Goal: Navigation & Orientation: Find specific page/section

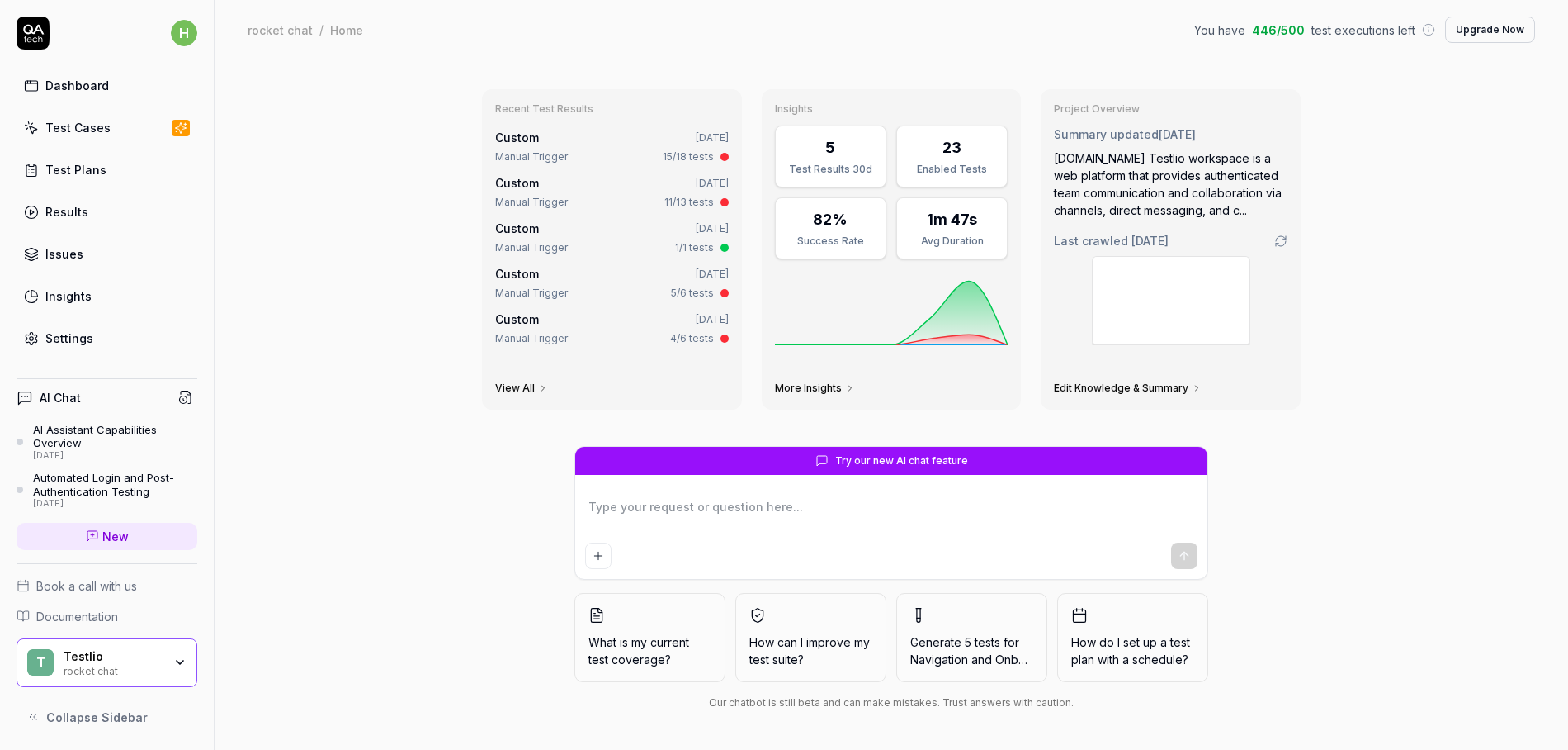
click at [110, 102] on div "Dashboard Test Cases Test Plans Results Issues Insights Settings" at bounding box center [107, 212] width 180 height 285
click at [109, 96] on link "Dashboard" at bounding box center [107, 85] width 180 height 32
click at [151, 663] on div "Testlio rocket chat" at bounding box center [119, 663] width 110 height 28
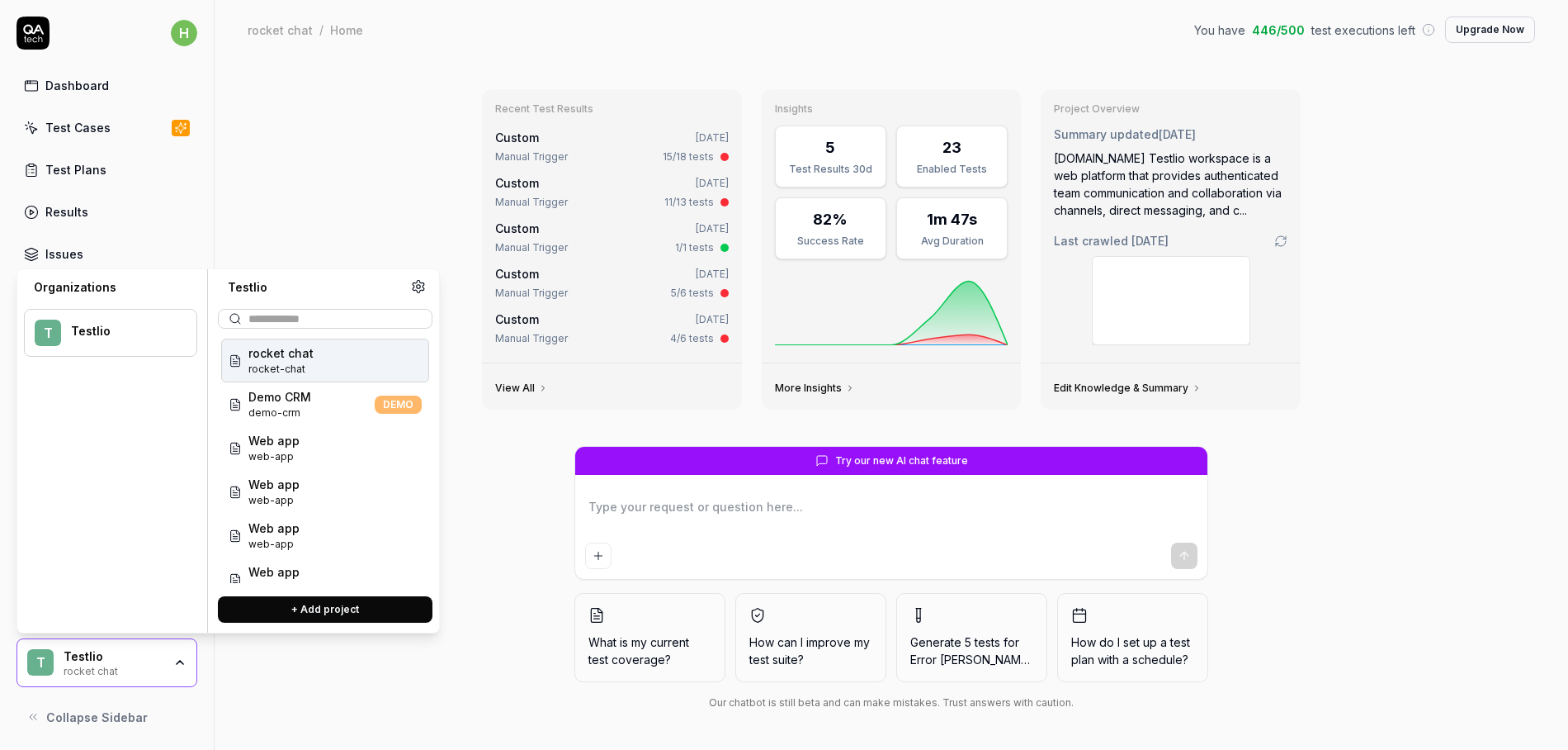
click at [151, 663] on div "rocket chat" at bounding box center [113, 669] width 99 height 13
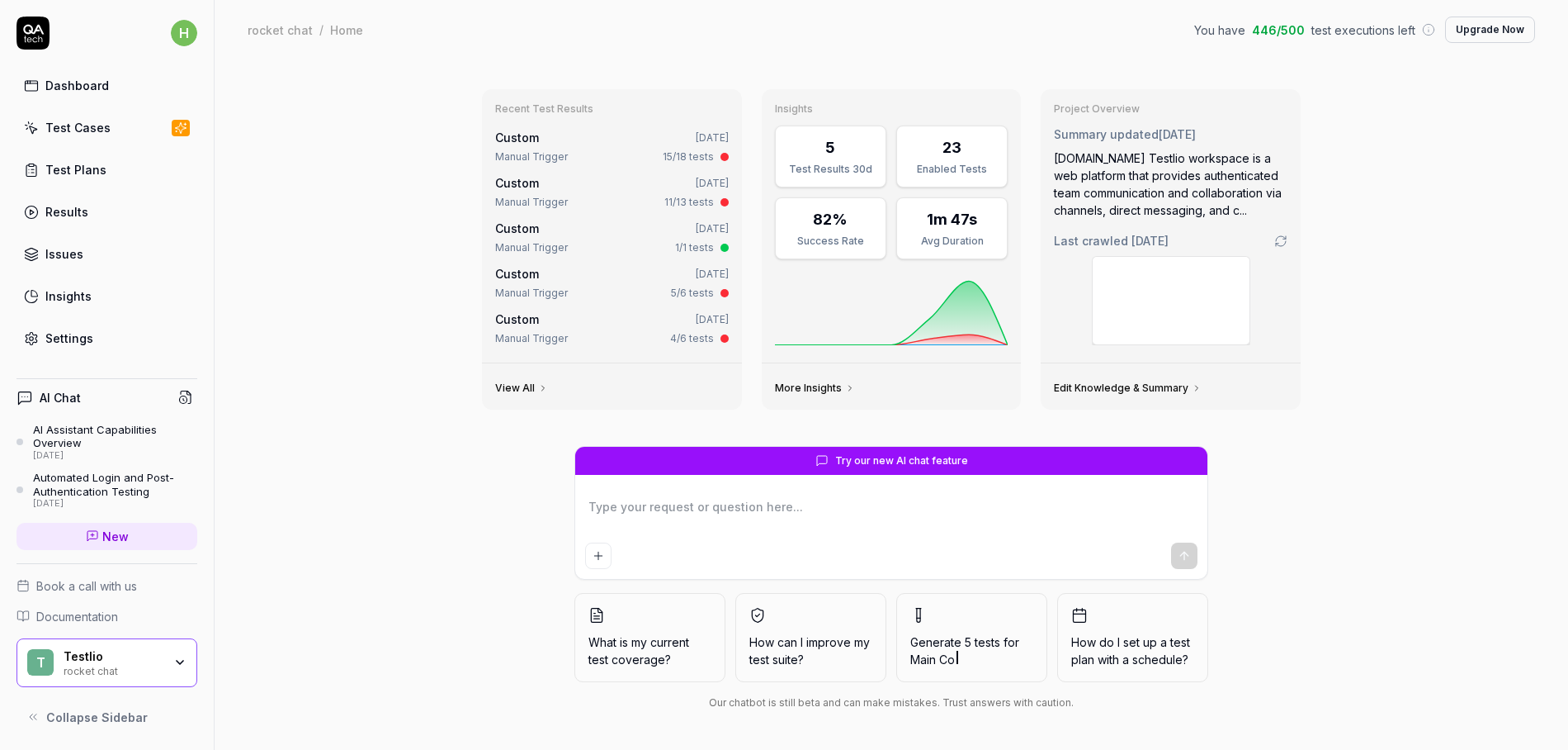
click at [50, 82] on div "Dashboard" at bounding box center [76, 85] width 64 height 18
click at [86, 125] on div "Test Cases" at bounding box center [77, 127] width 66 height 18
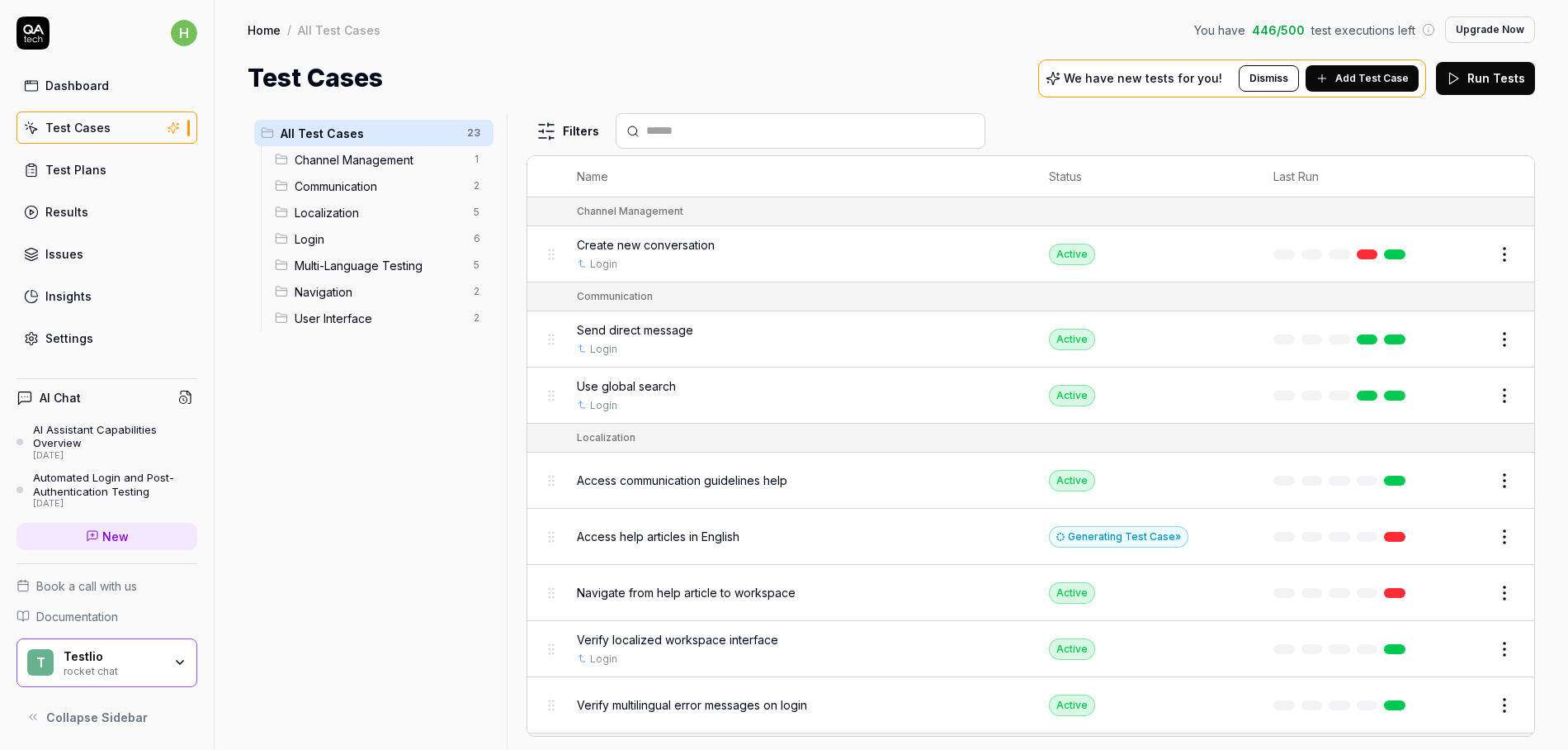
click at [136, 666] on div "rocket chat" at bounding box center [113, 669] width 99 height 13
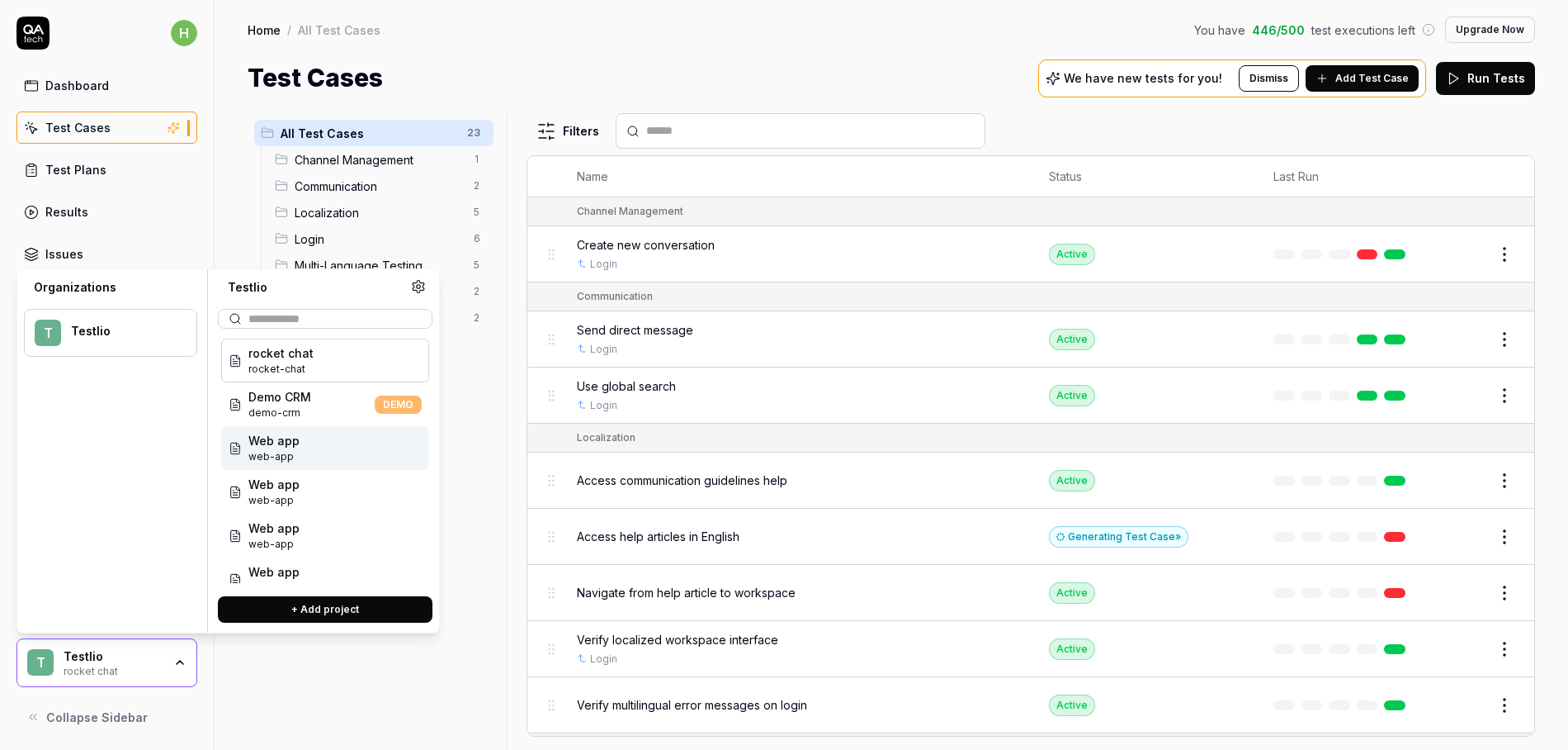
click at [587, 45] on div "Home / All Test Cases You have 446 / 500 test executions left Upgrade Now Home …" at bounding box center [891, 48] width 1353 height 97
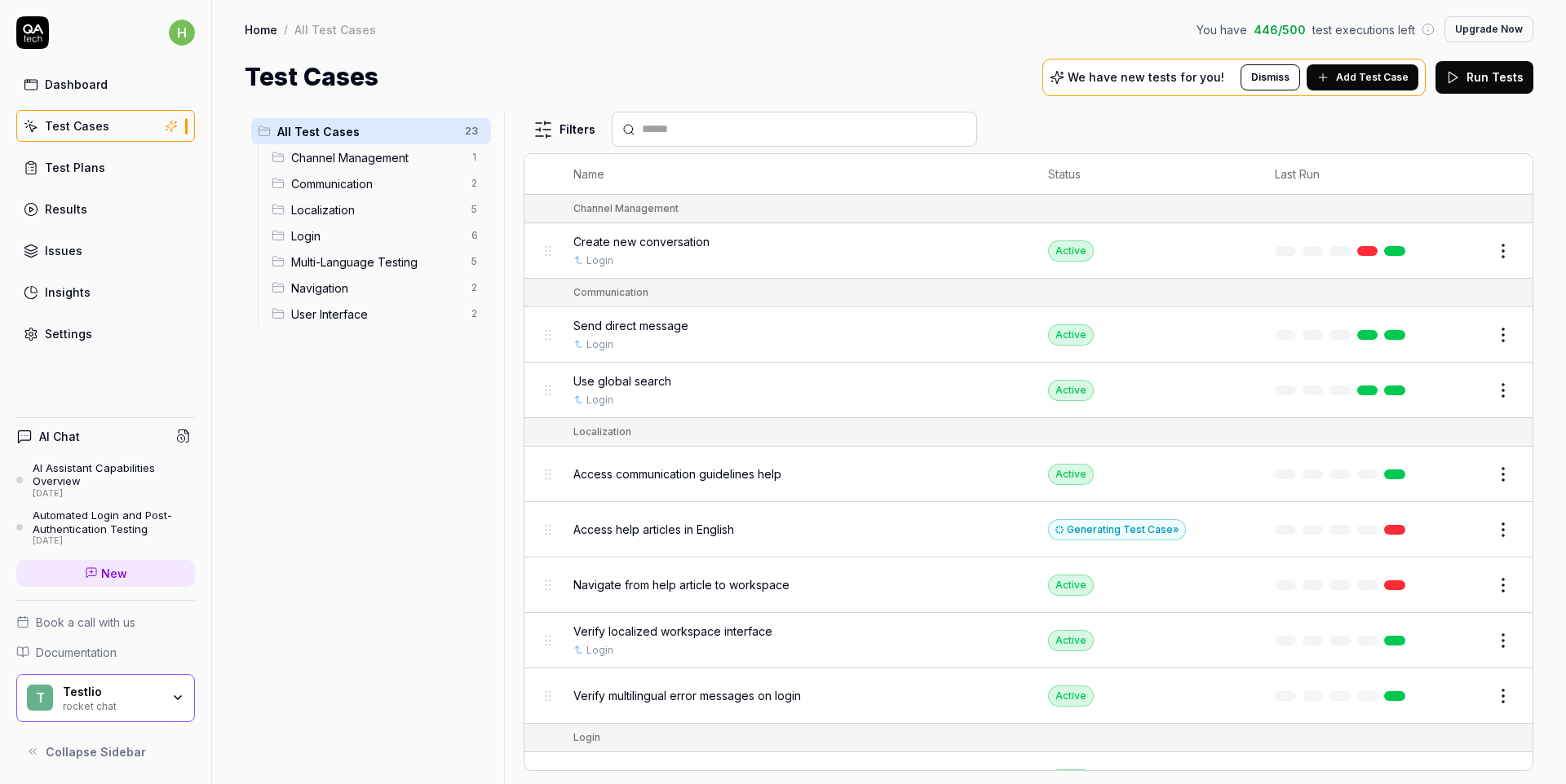
click at [121, 695] on div "Testlio" at bounding box center [111, 692] width 98 height 15
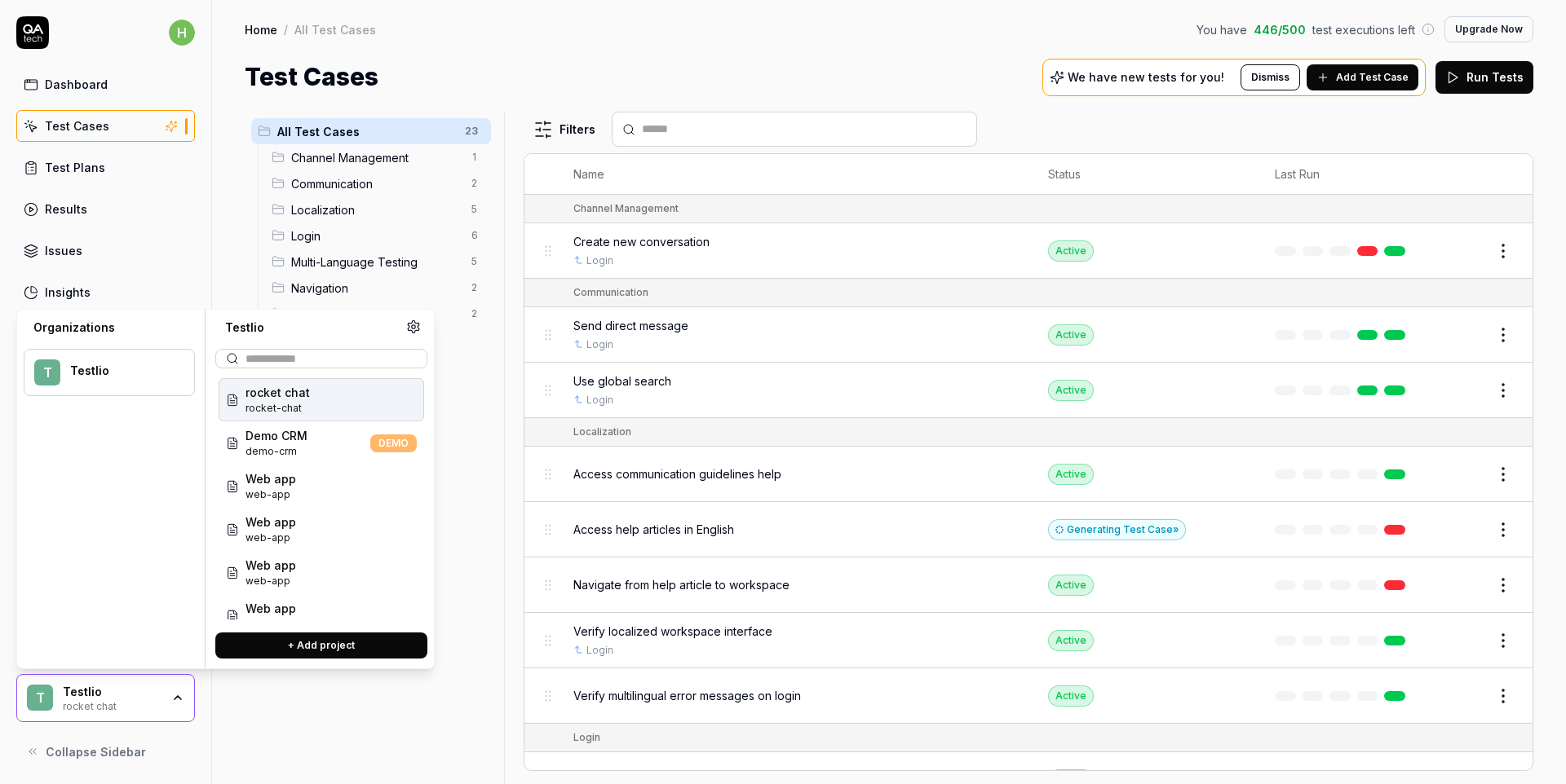
click at [500, 65] on div "Test Cases We have new tests for you! Dismiss Add Test Case Run Tests" at bounding box center [889, 77] width 1289 height 37
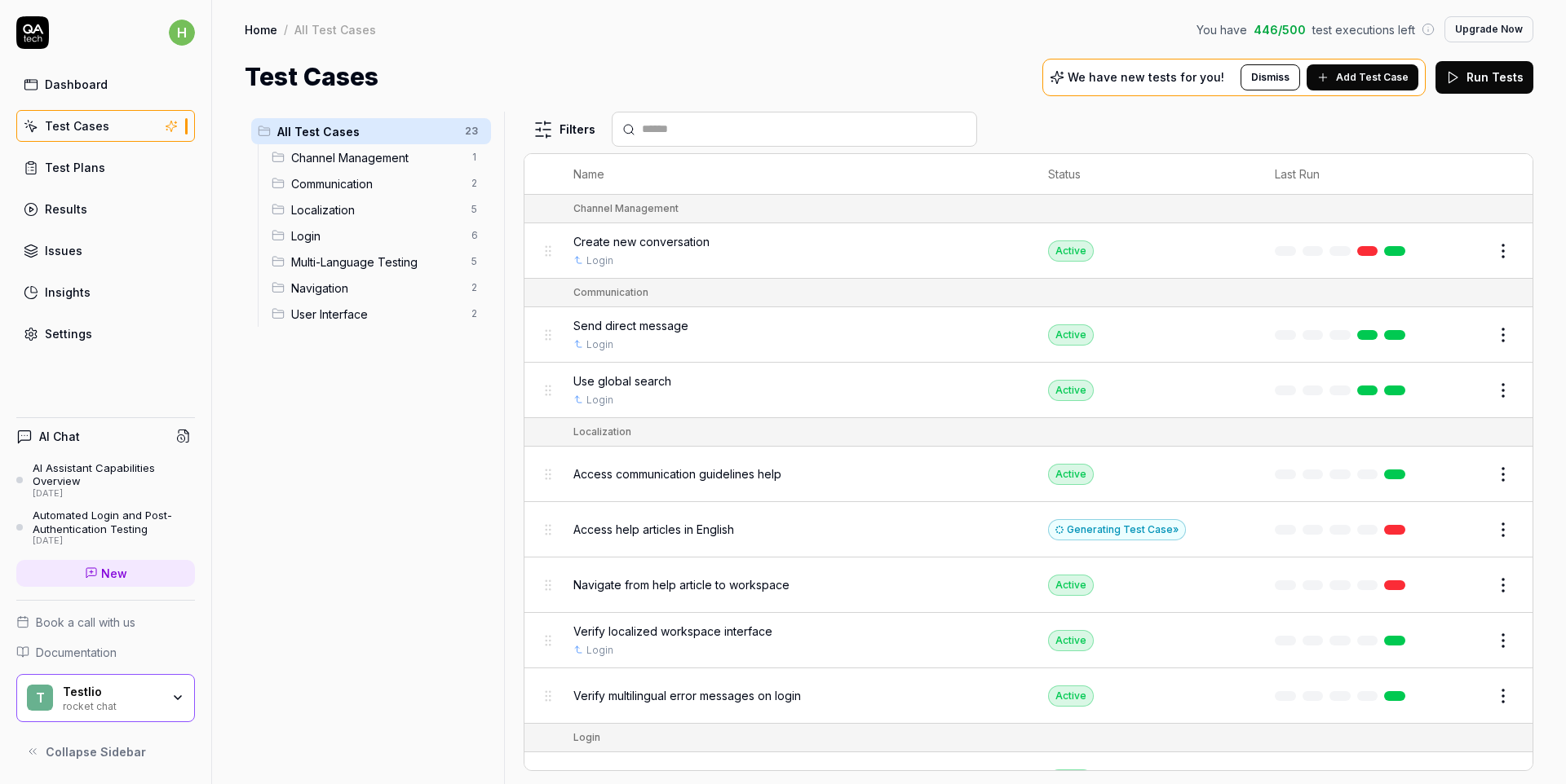
click at [107, 128] on link "Test Cases" at bounding box center [106, 126] width 178 height 32
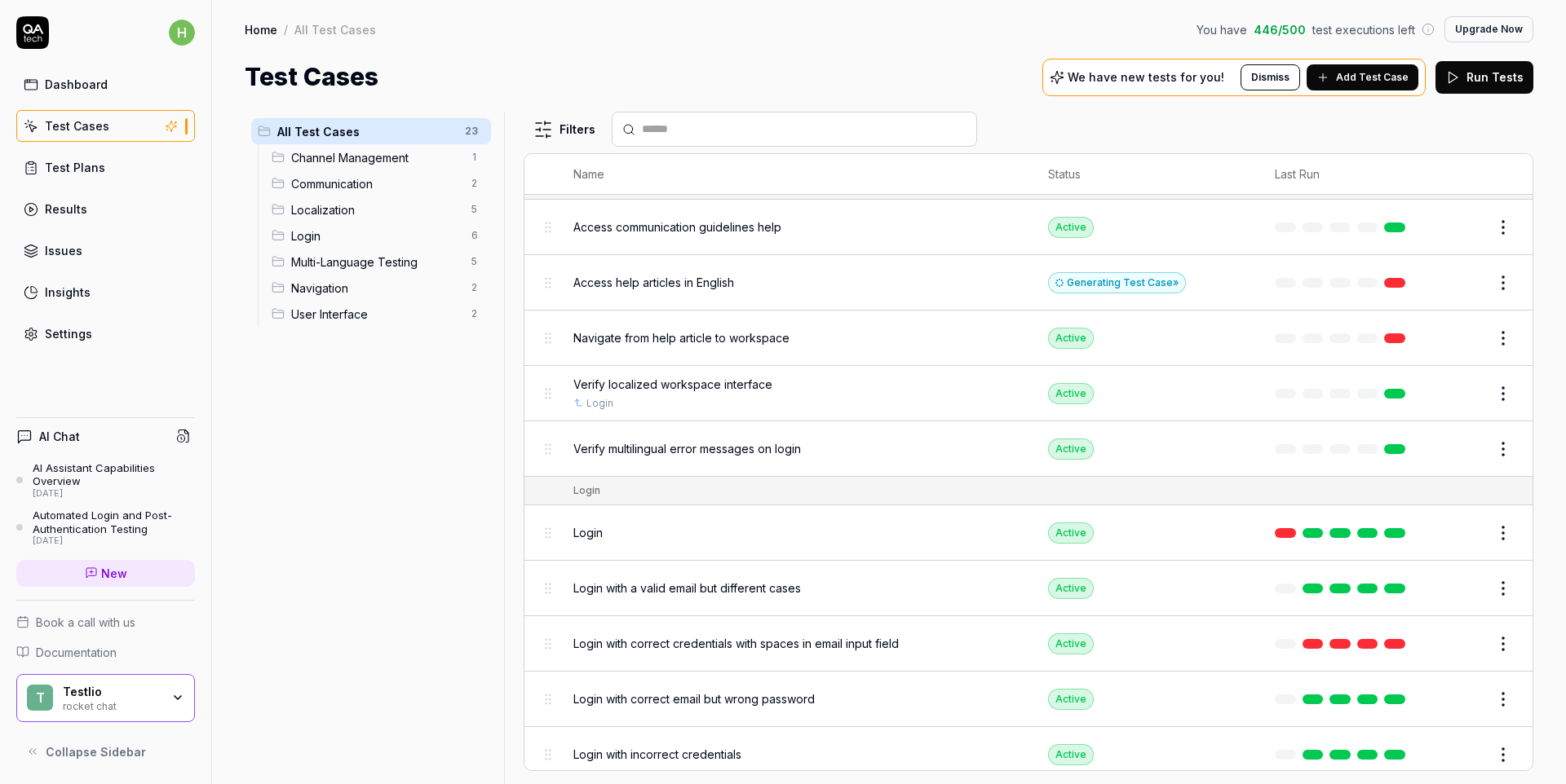
scroll to position [371, 0]
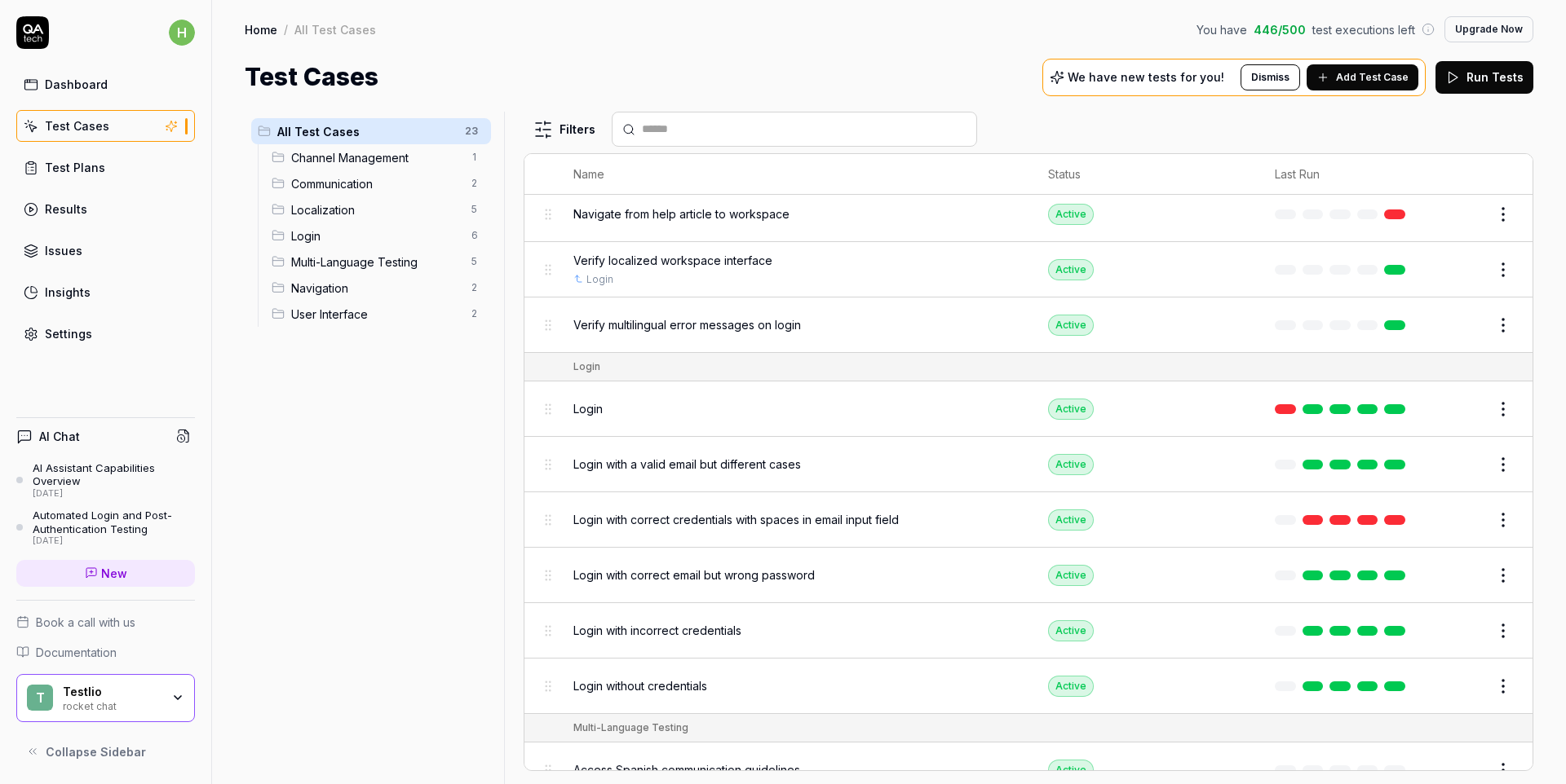
click at [113, 484] on div "AI Assistant Capabilities Overview" at bounding box center [114, 475] width 163 height 27
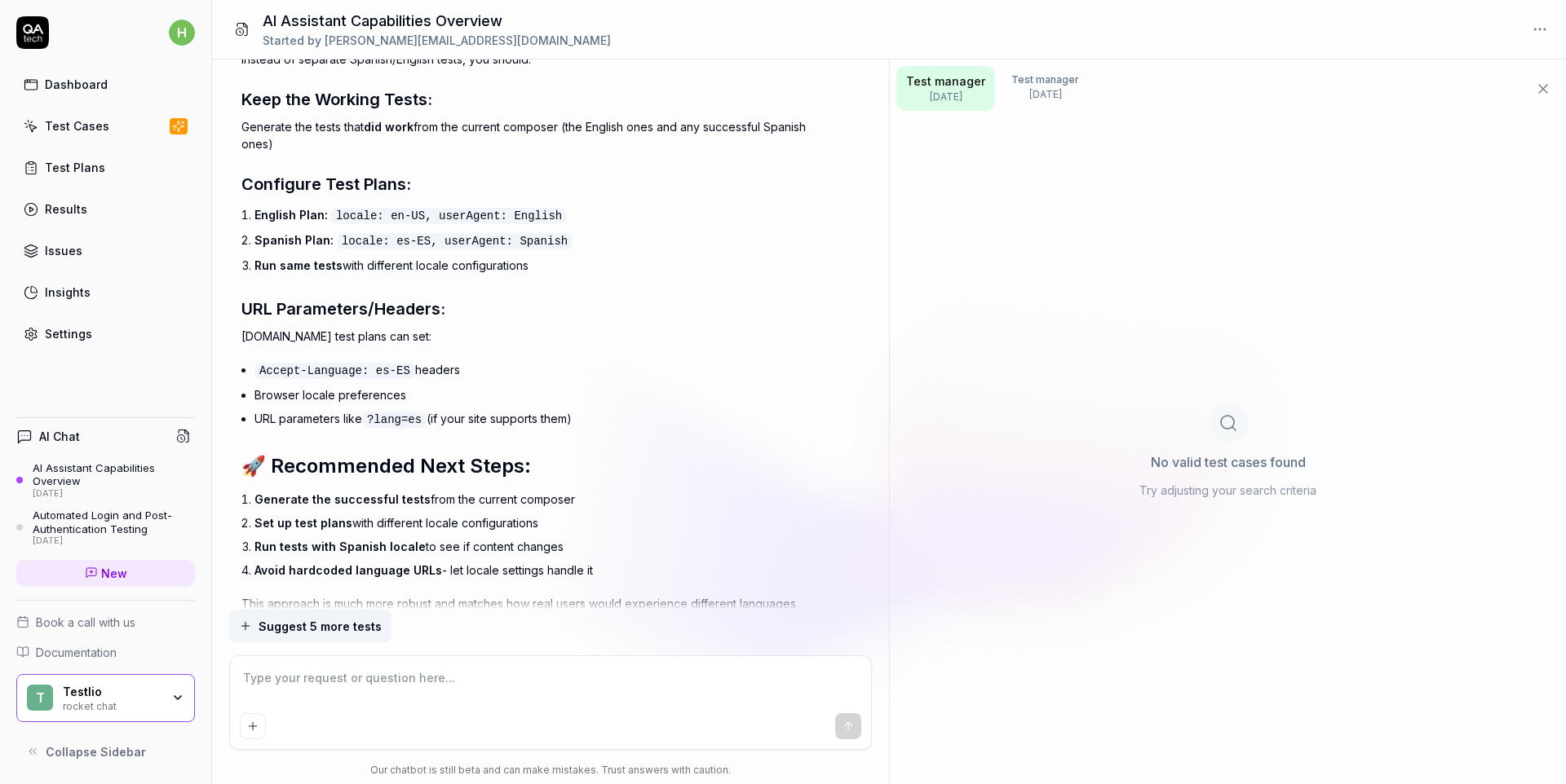
scroll to position [10254, 0]
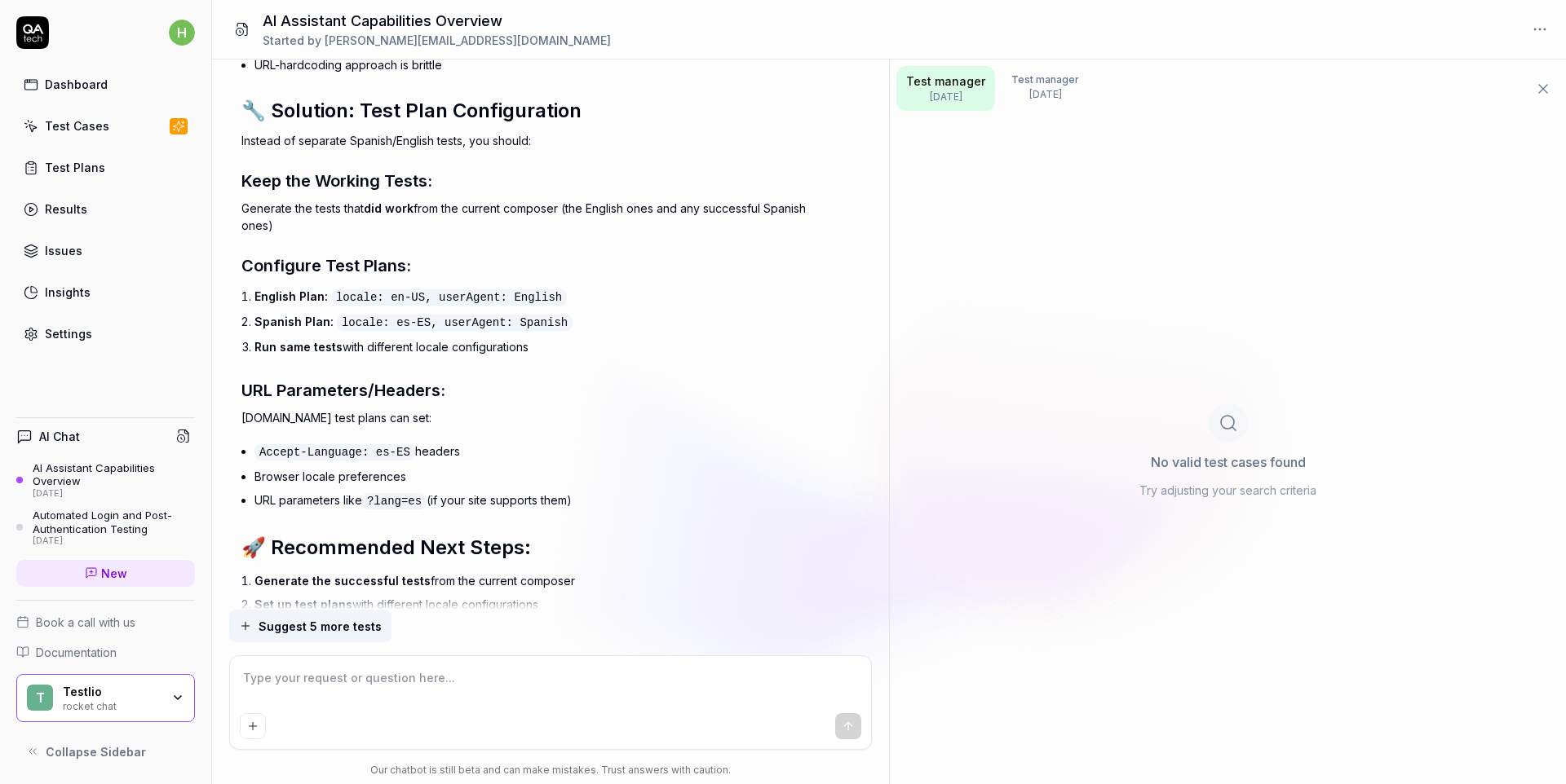
click at [122, 528] on div "Automated Login and Post-Authentication Testing" at bounding box center [114, 523] width 163 height 27
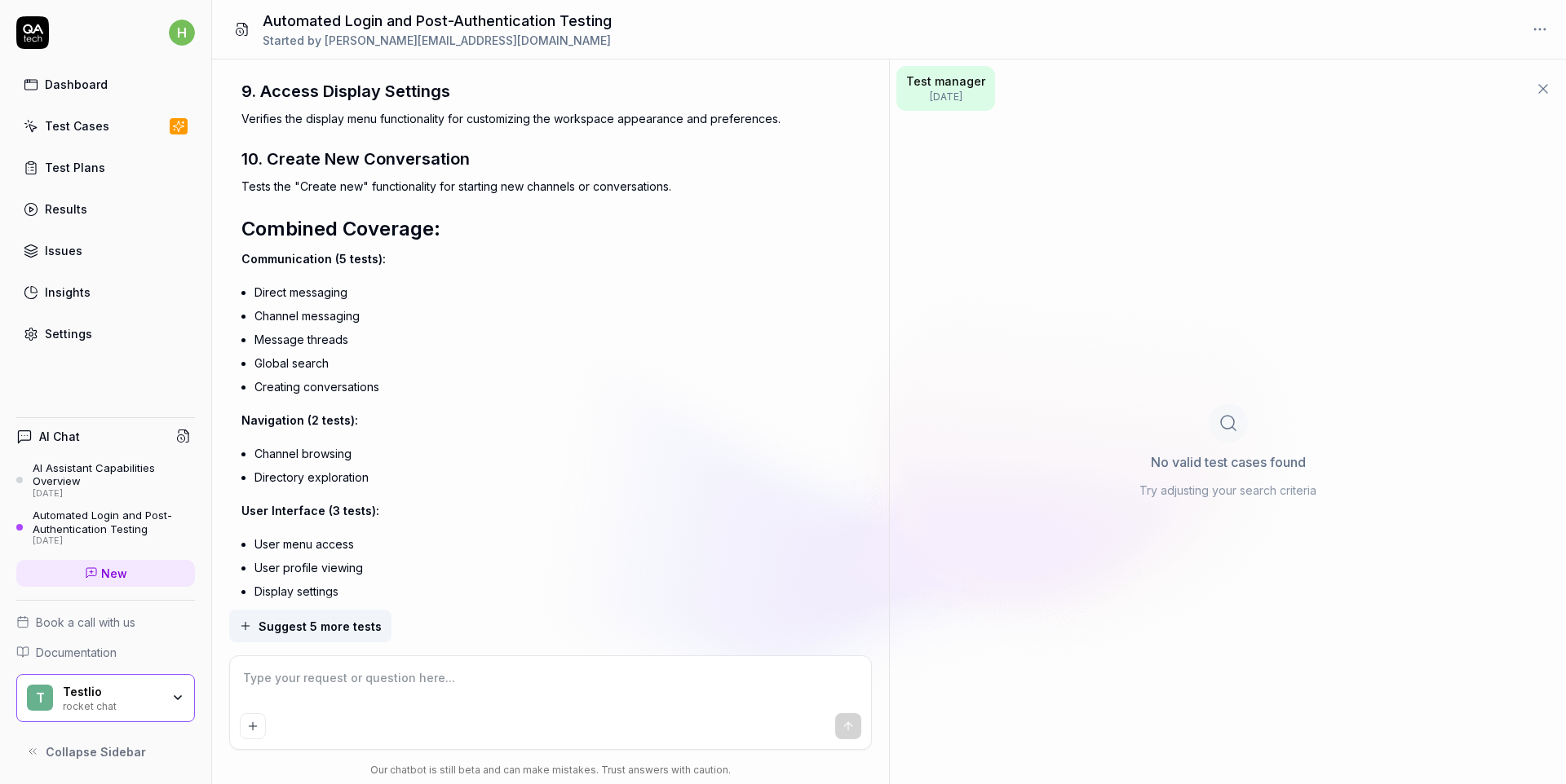
scroll to position [3959, 0]
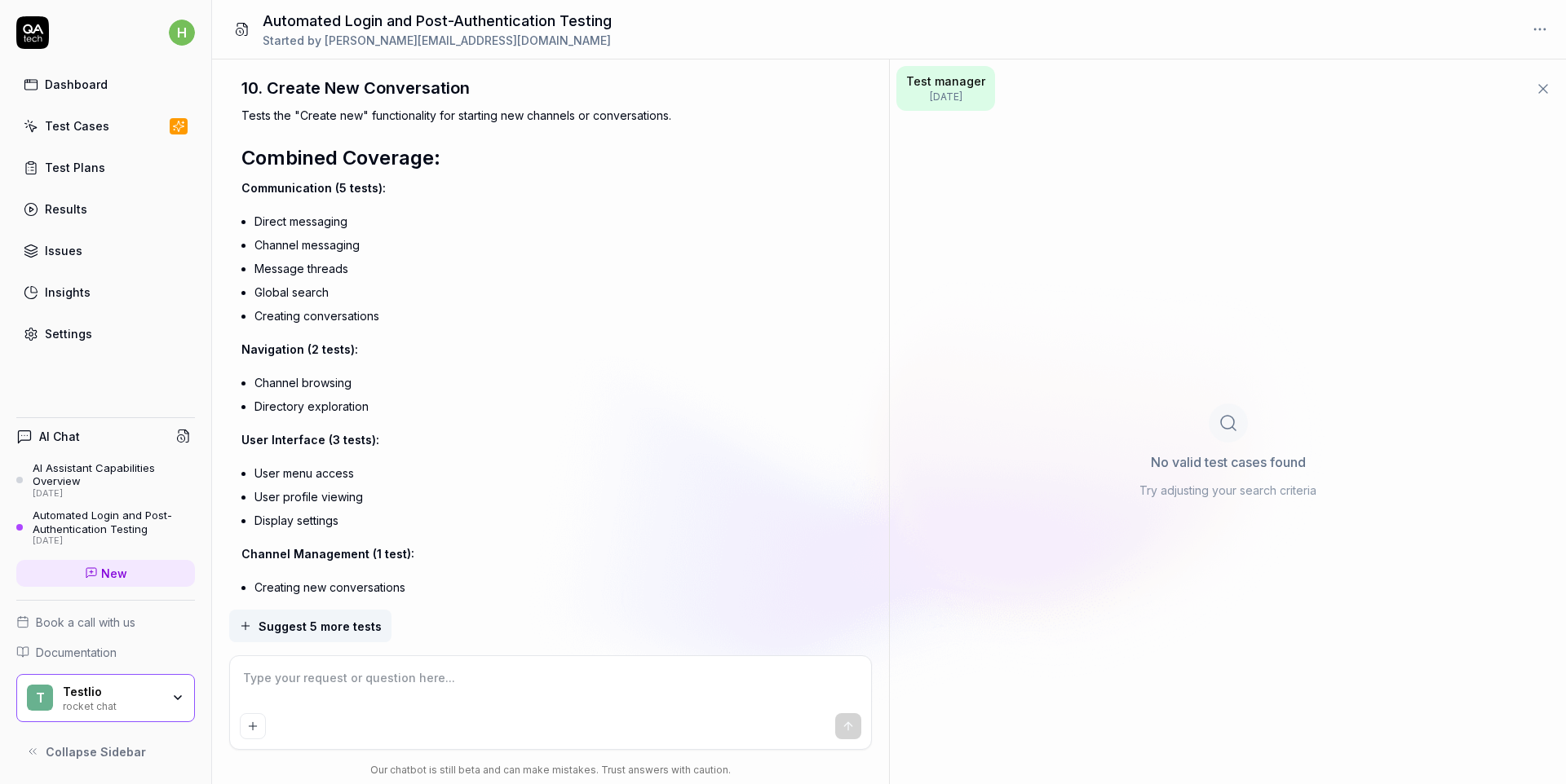
click at [80, 126] on div "Test Cases" at bounding box center [77, 126] width 65 height 17
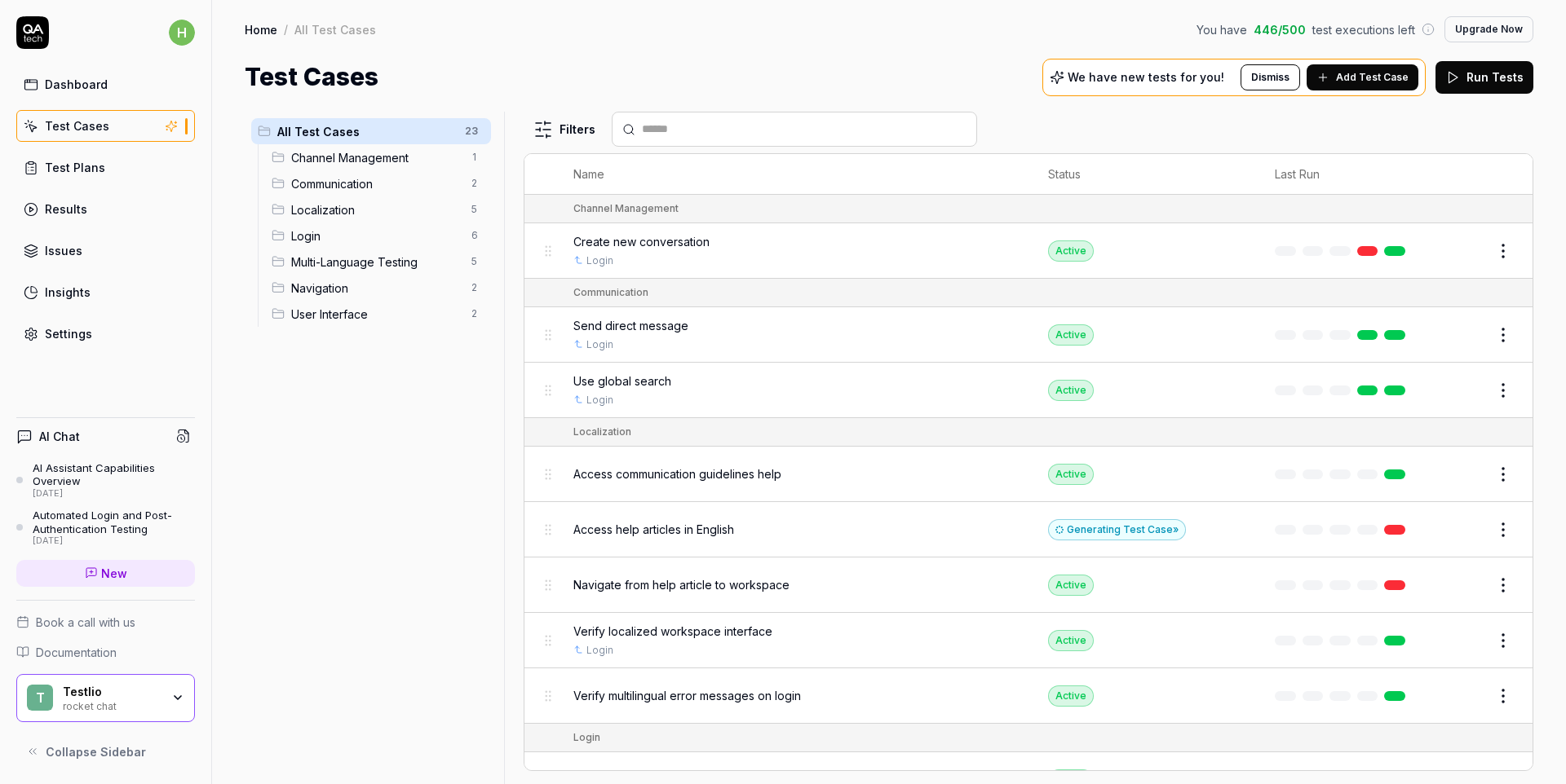
click at [81, 203] on div "Results" at bounding box center [66, 209] width 43 height 17
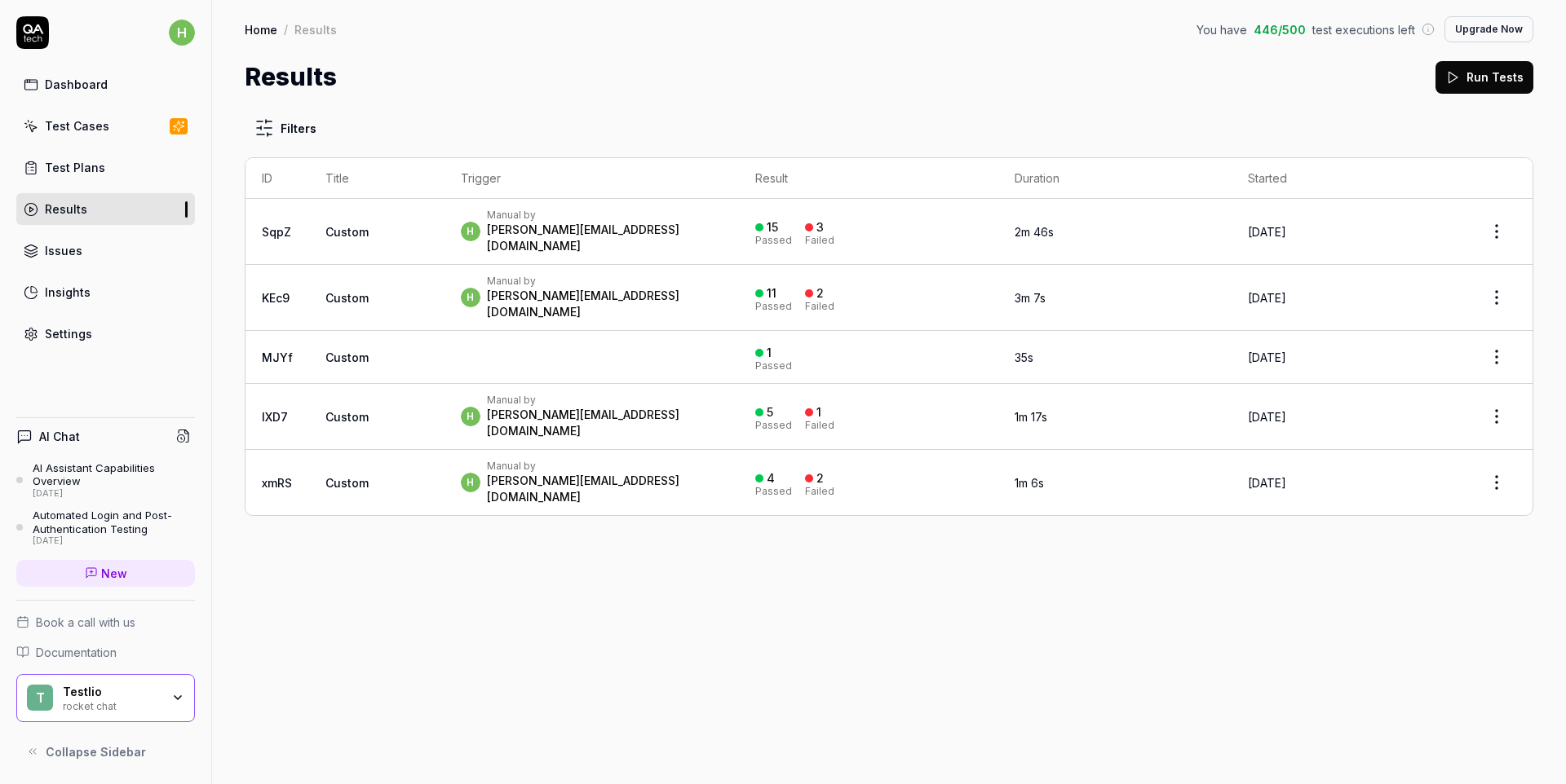
click at [716, 224] on div "h Manual by [PERSON_NAME][EMAIL_ADDRESS][DOMAIN_NAME]" at bounding box center [592, 231] width 262 height 45
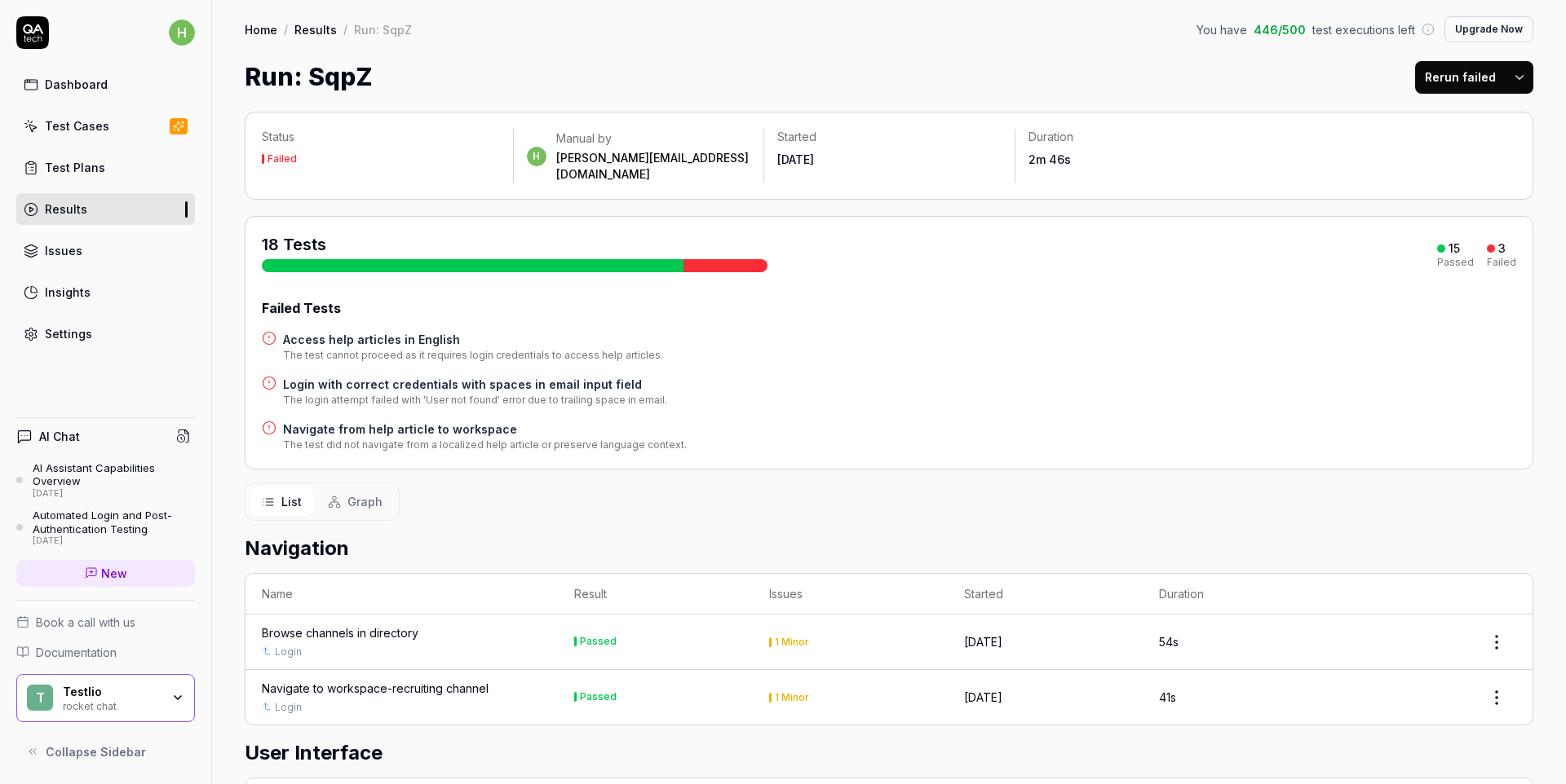
click at [59, 251] on div "Issues" at bounding box center [63, 251] width 38 height 17
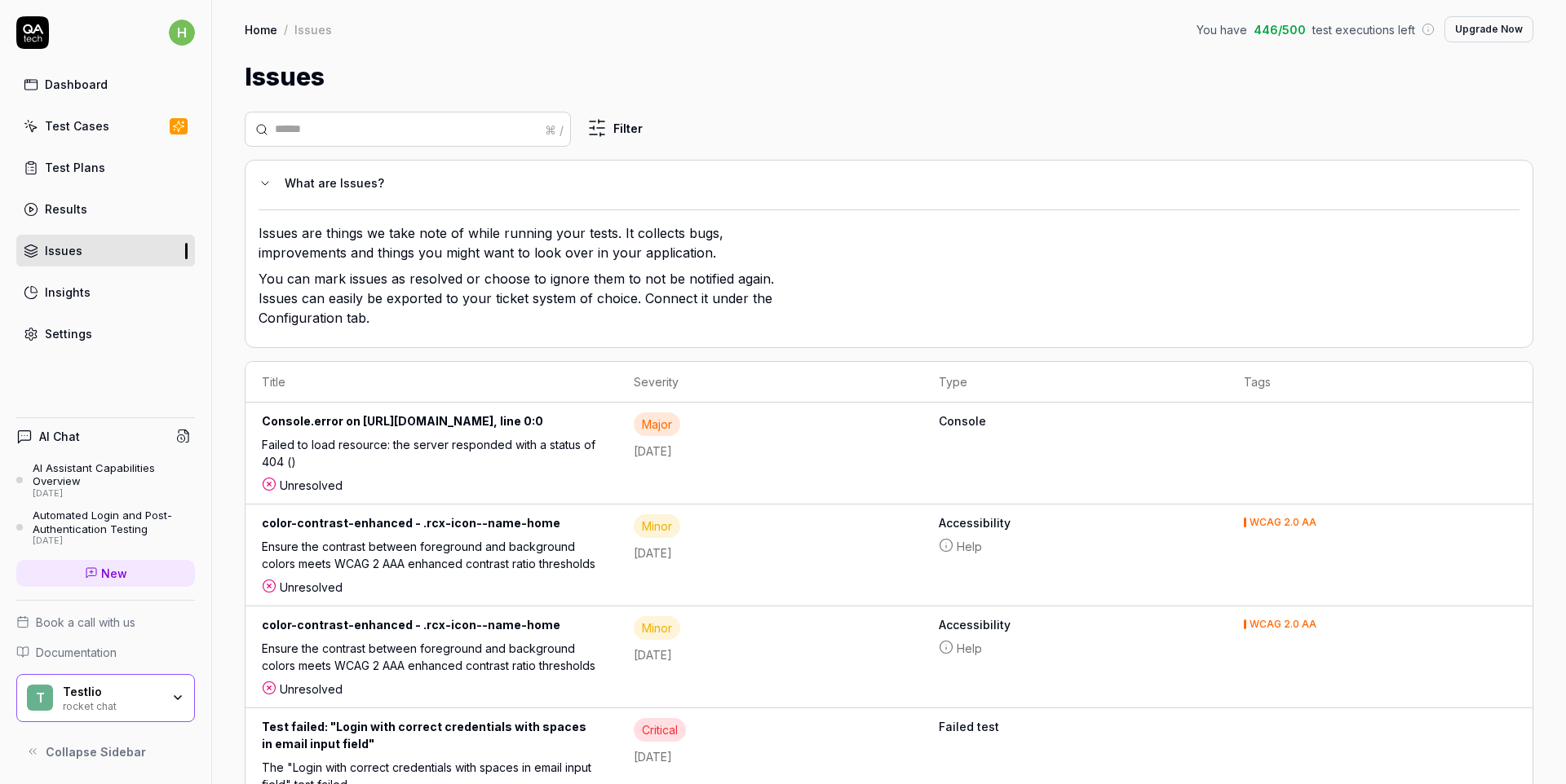
scroll to position [3, 0]
click at [476, 416] on div "Console.error on [URL][DOMAIN_NAME], line 0:0" at bounding box center [431, 421] width 339 height 23
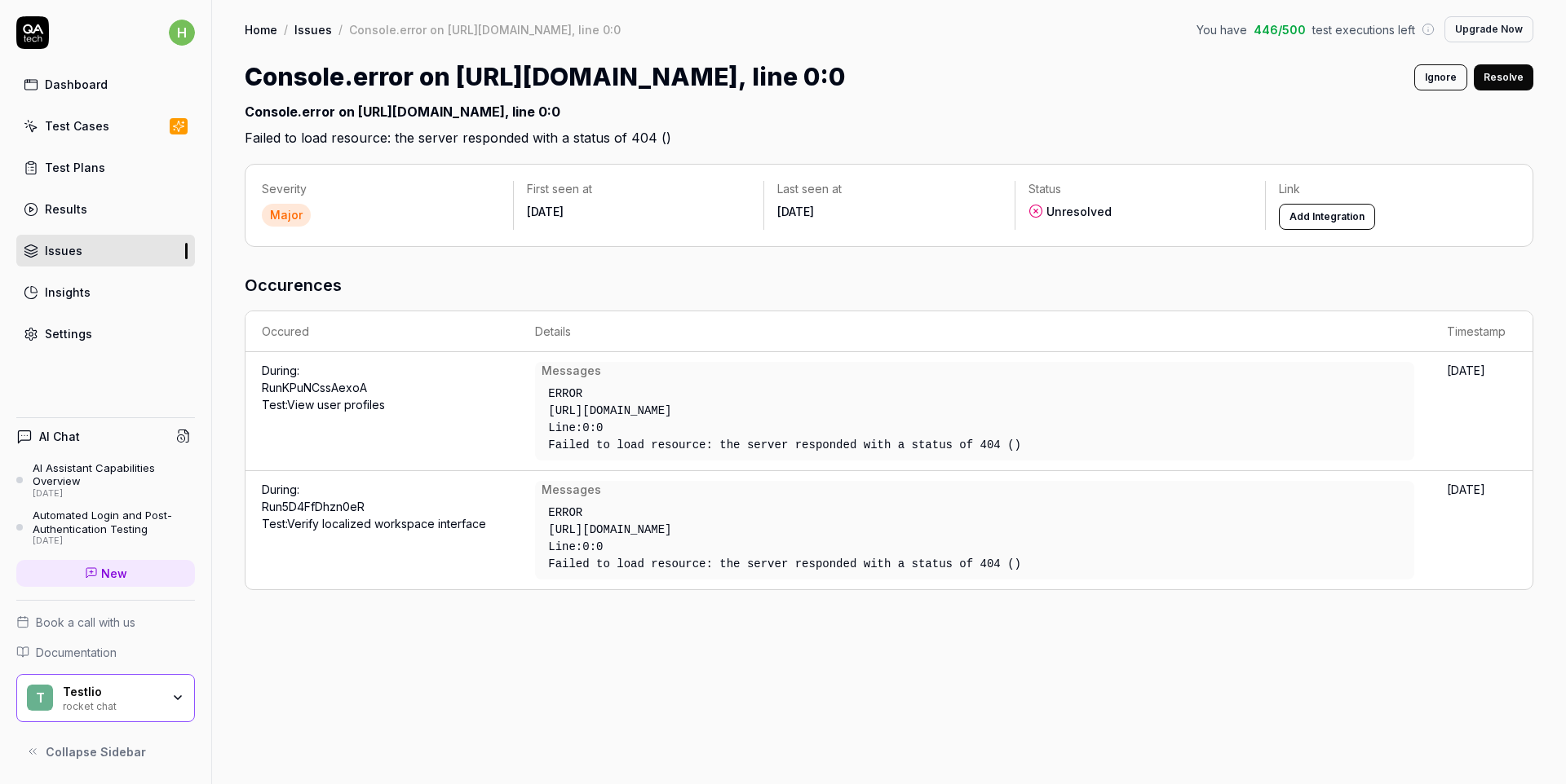
click at [75, 253] on div "Issues" at bounding box center [63, 251] width 38 height 17
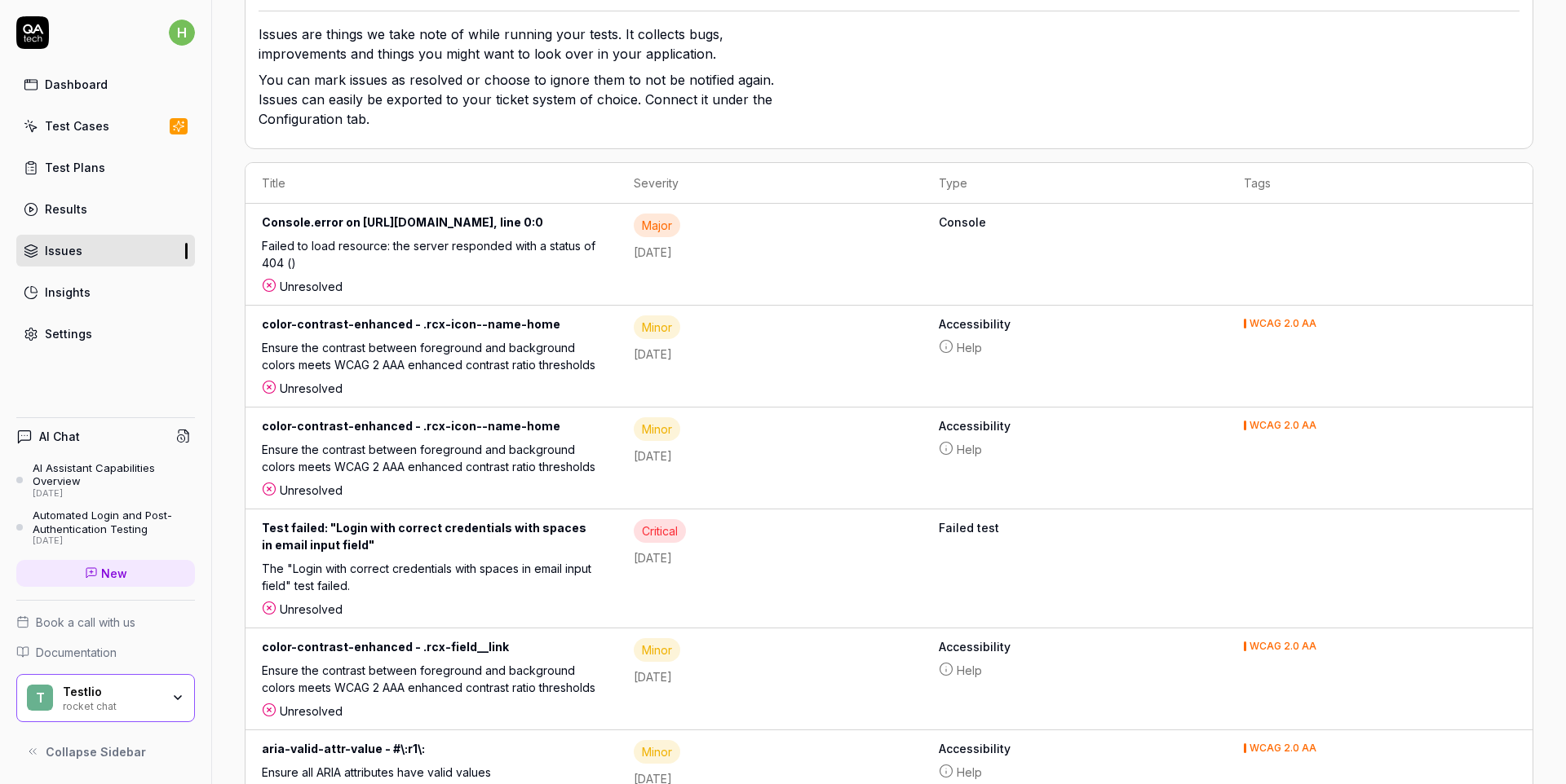
scroll to position [232, 0]
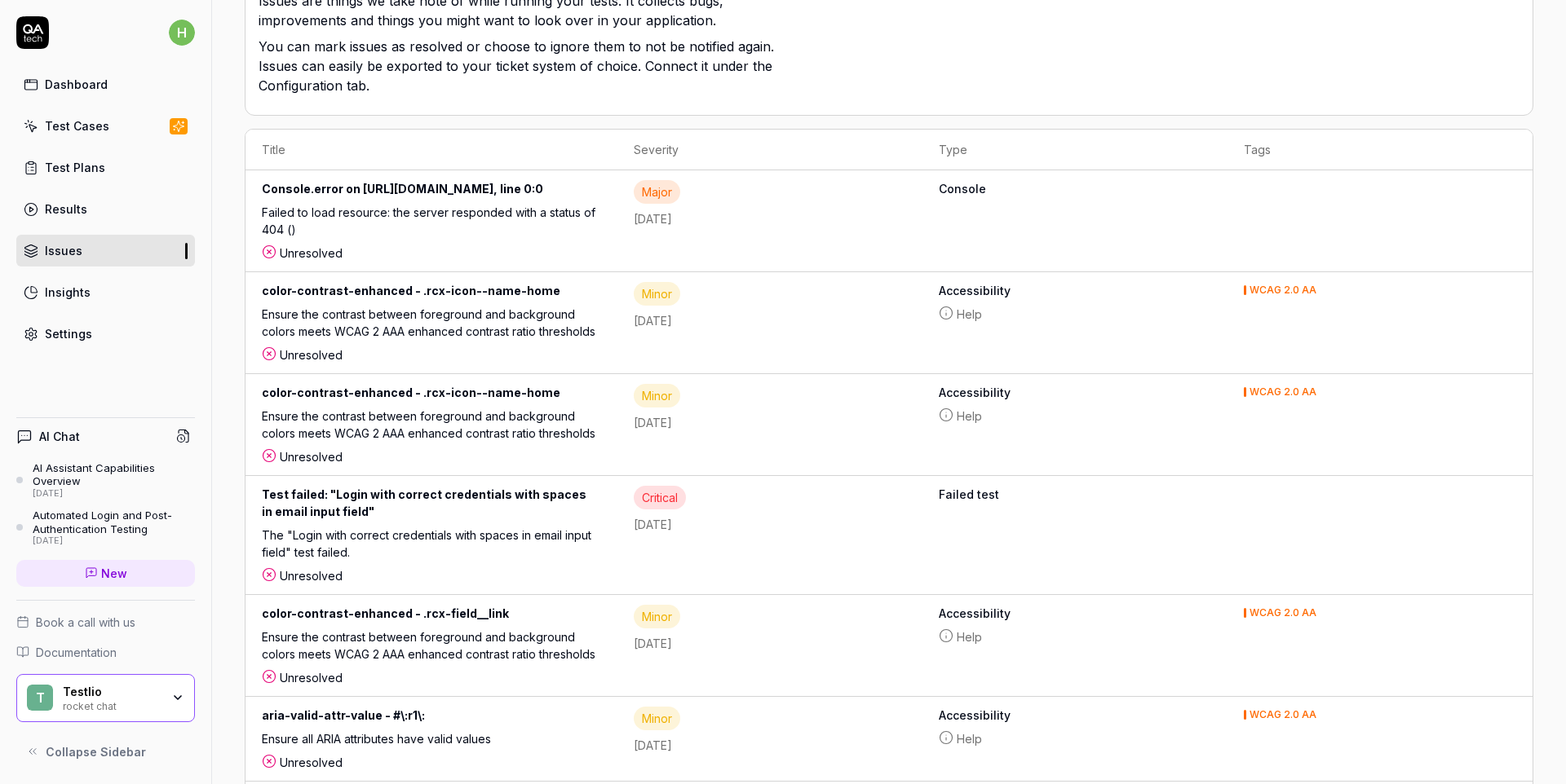
click at [524, 486] on div "Test failed: "Login with correct credentials with spaces in email input field"" at bounding box center [431, 506] width 339 height 41
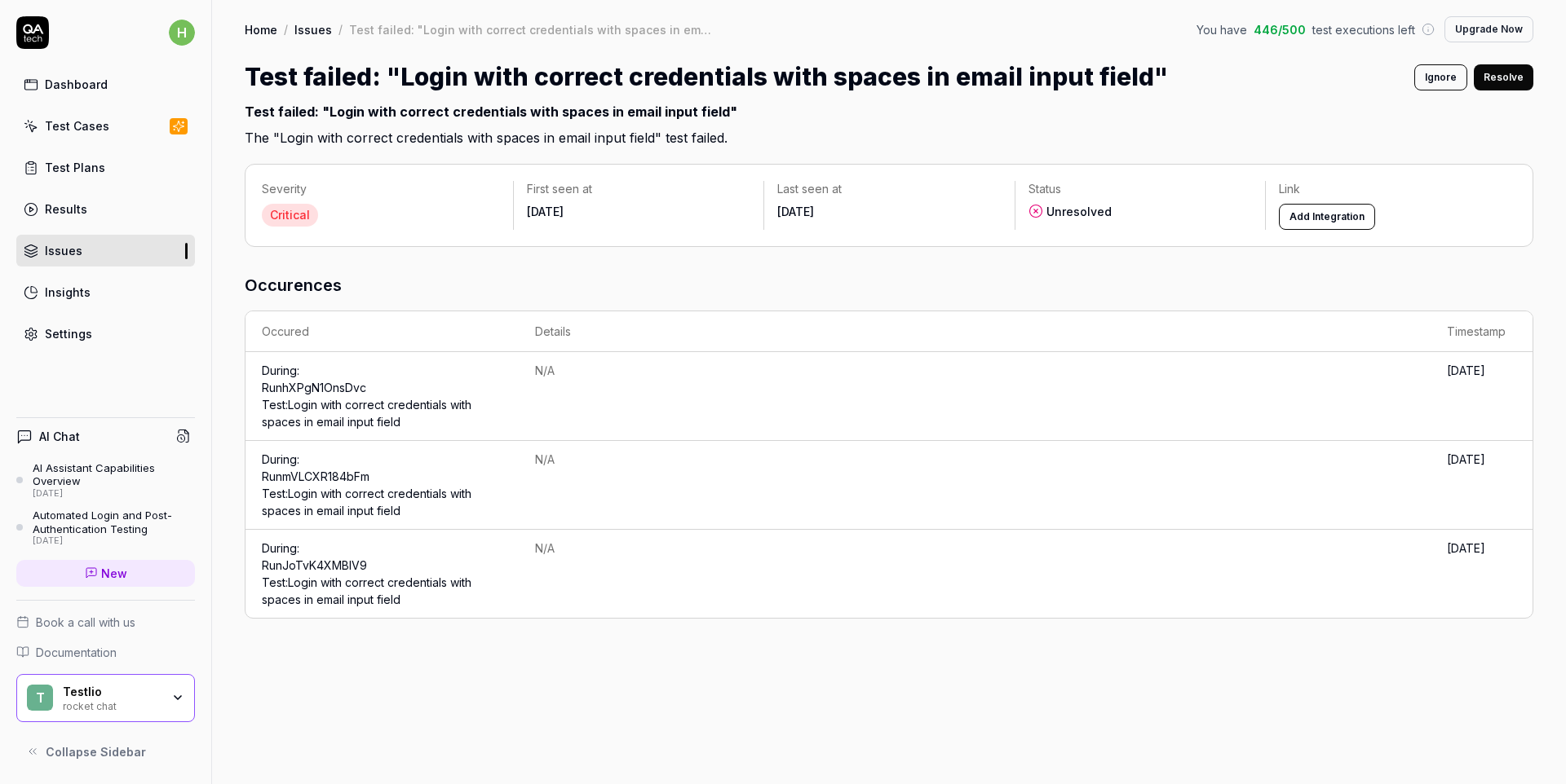
click at [65, 297] on div "Insights" at bounding box center [67, 292] width 46 height 17
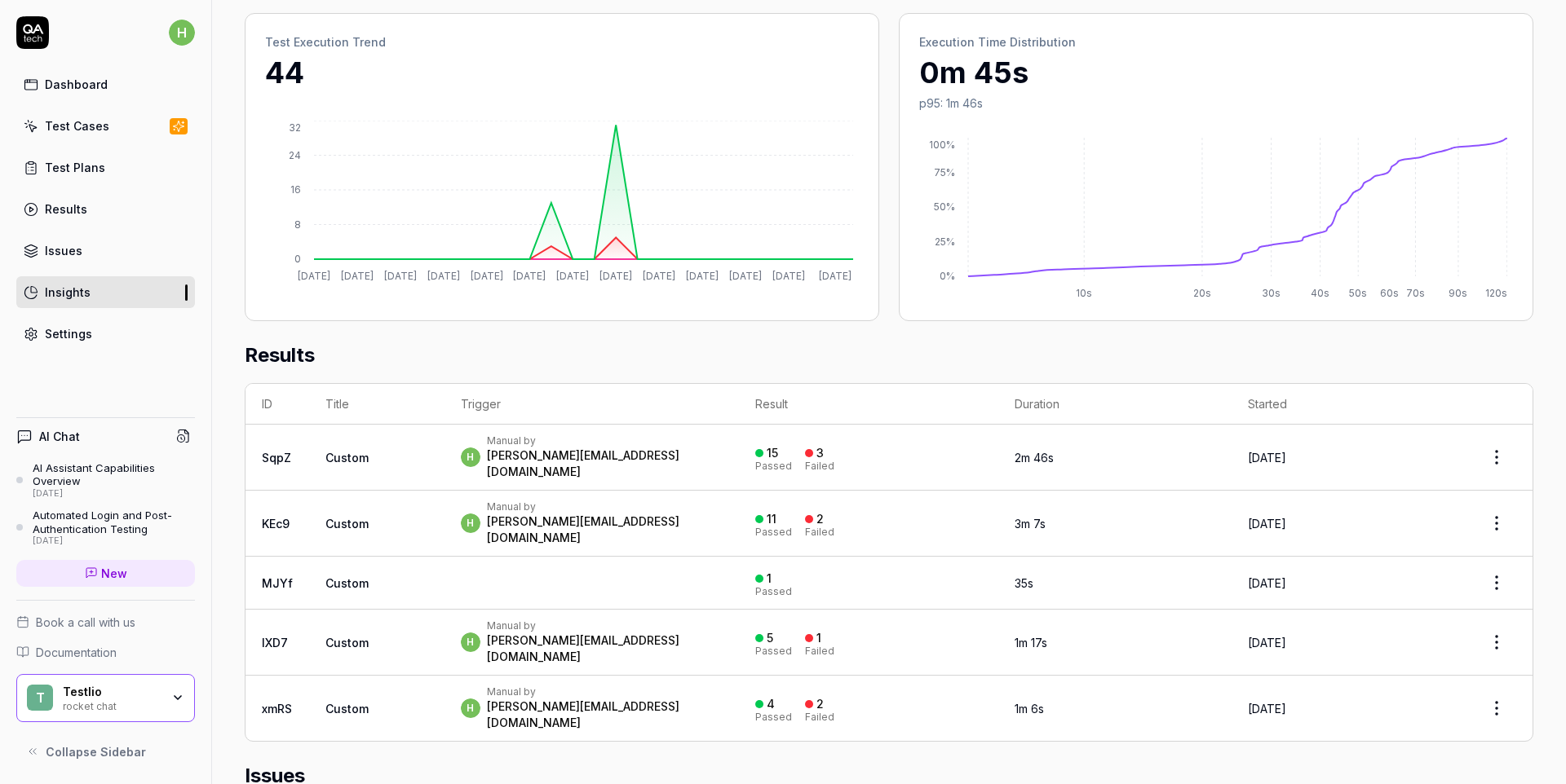
scroll to position [360, 0]
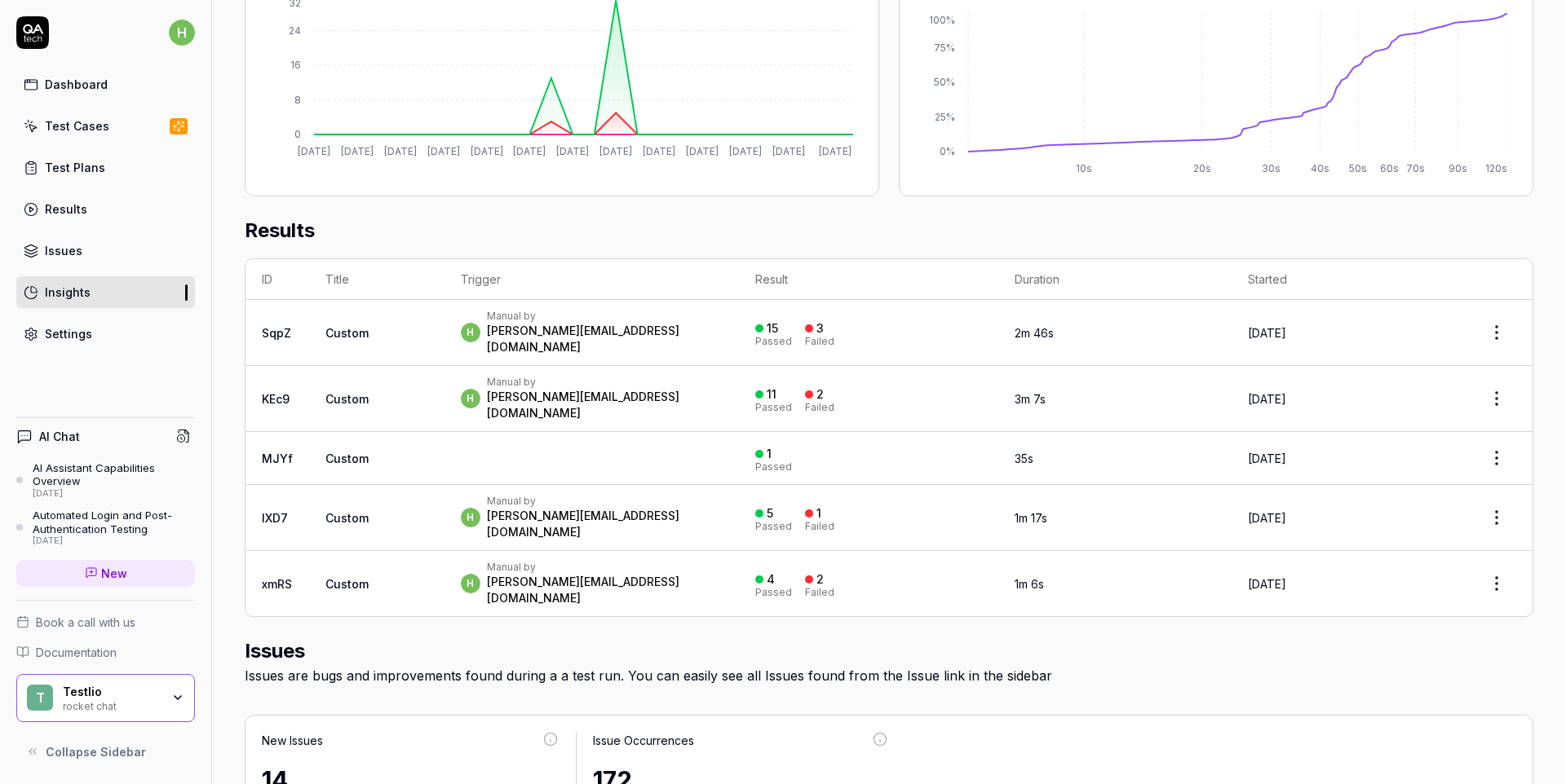
click at [96, 649] on span "Documentation" at bounding box center [76, 652] width 80 height 17
click at [91, 333] on link "Settings" at bounding box center [106, 333] width 178 height 32
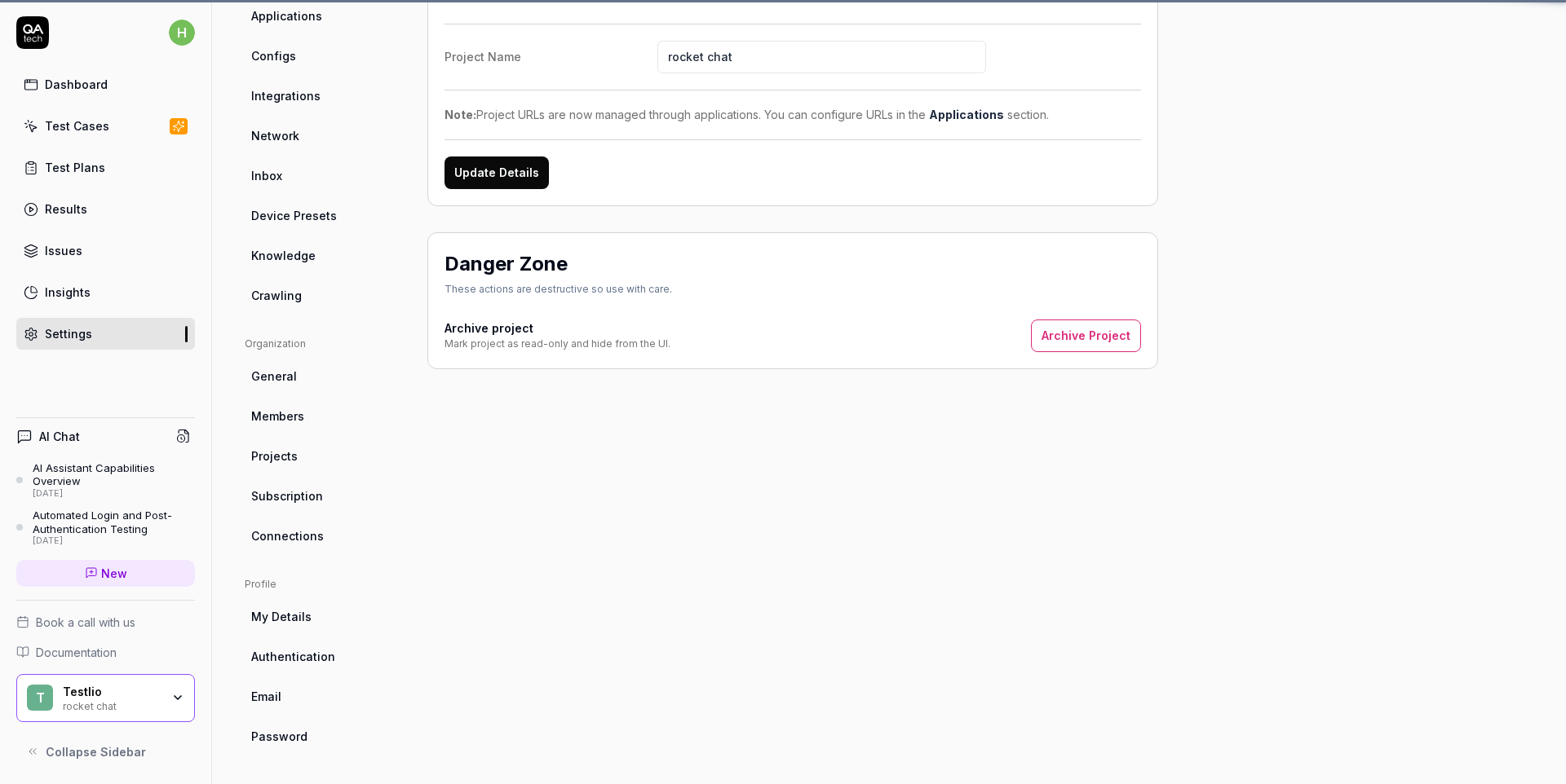
scroll to position [128, 0]
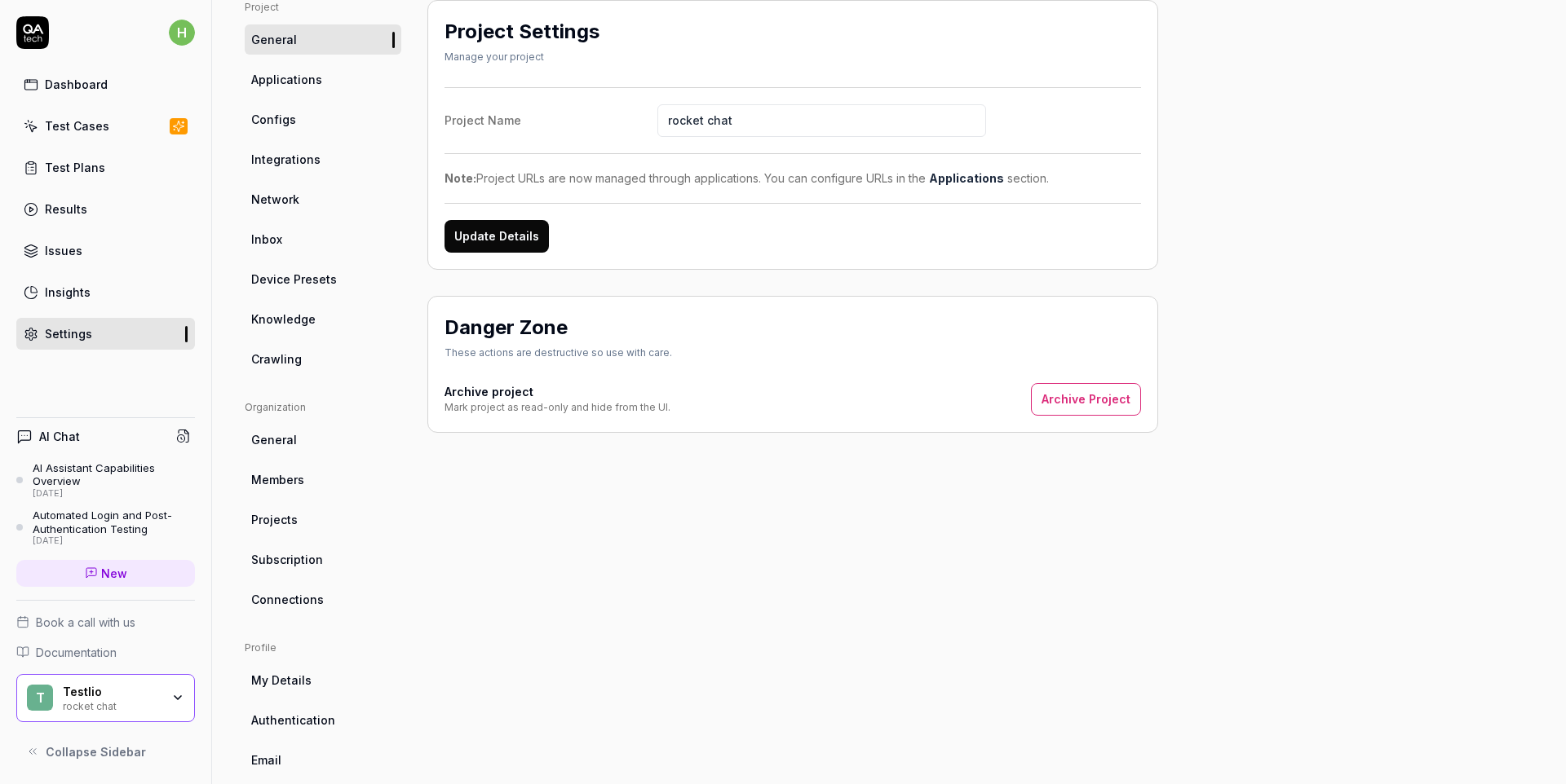
click at [298, 317] on span "Knowledge" at bounding box center [283, 319] width 65 height 17
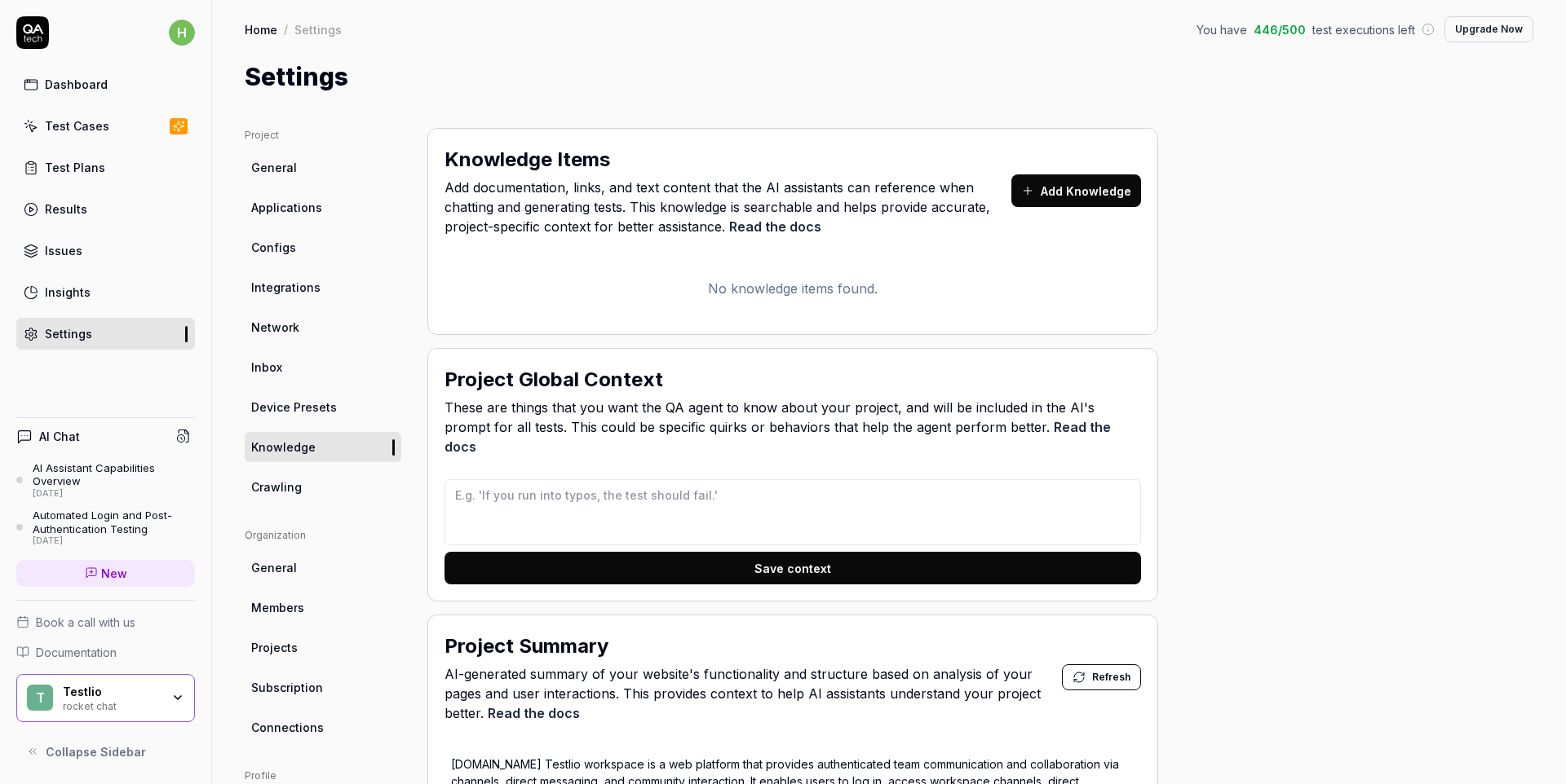
click at [314, 171] on link "General" at bounding box center [323, 167] width 157 height 30
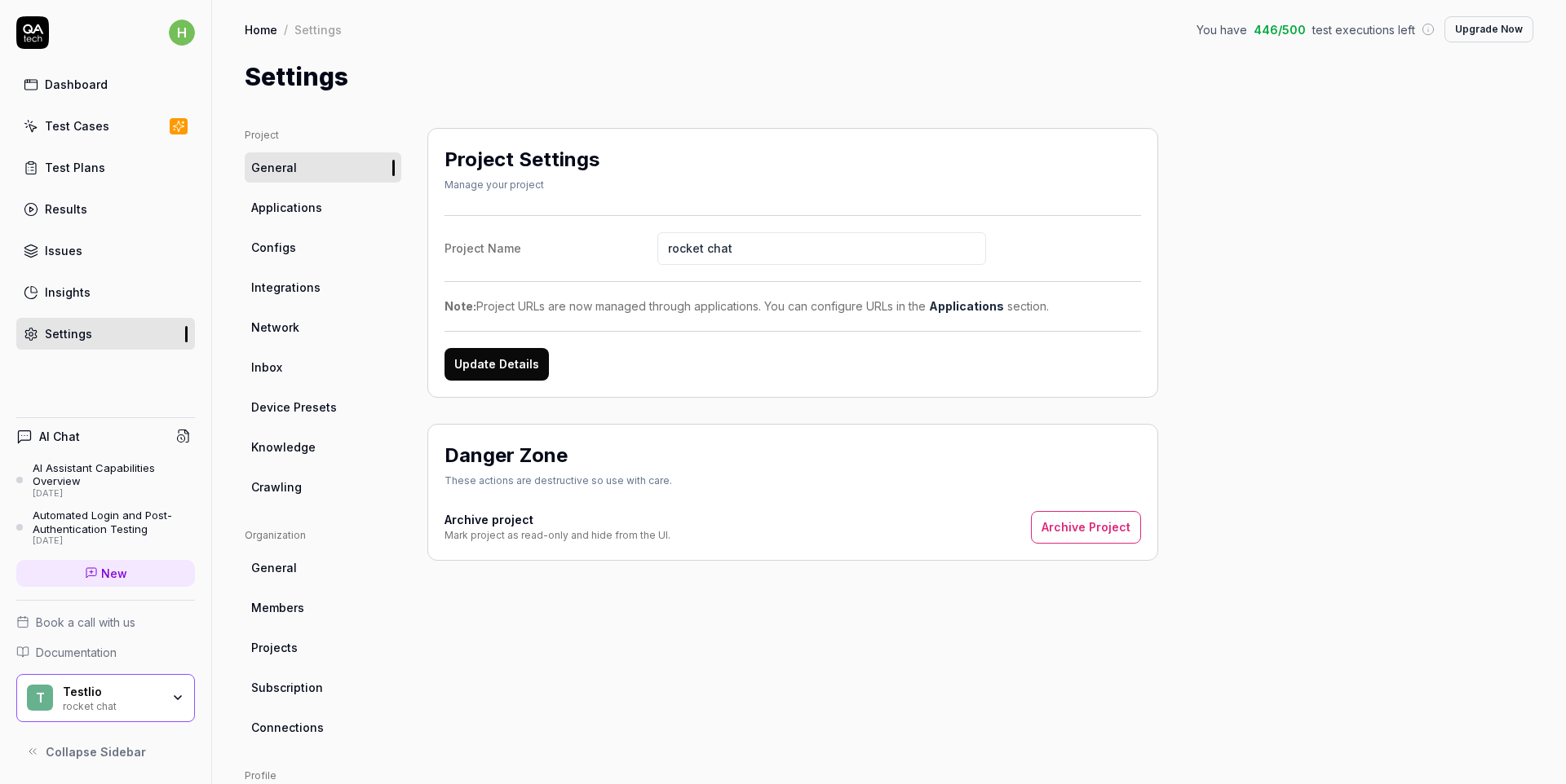
click at [282, 212] on span "Applications" at bounding box center [286, 208] width 71 height 17
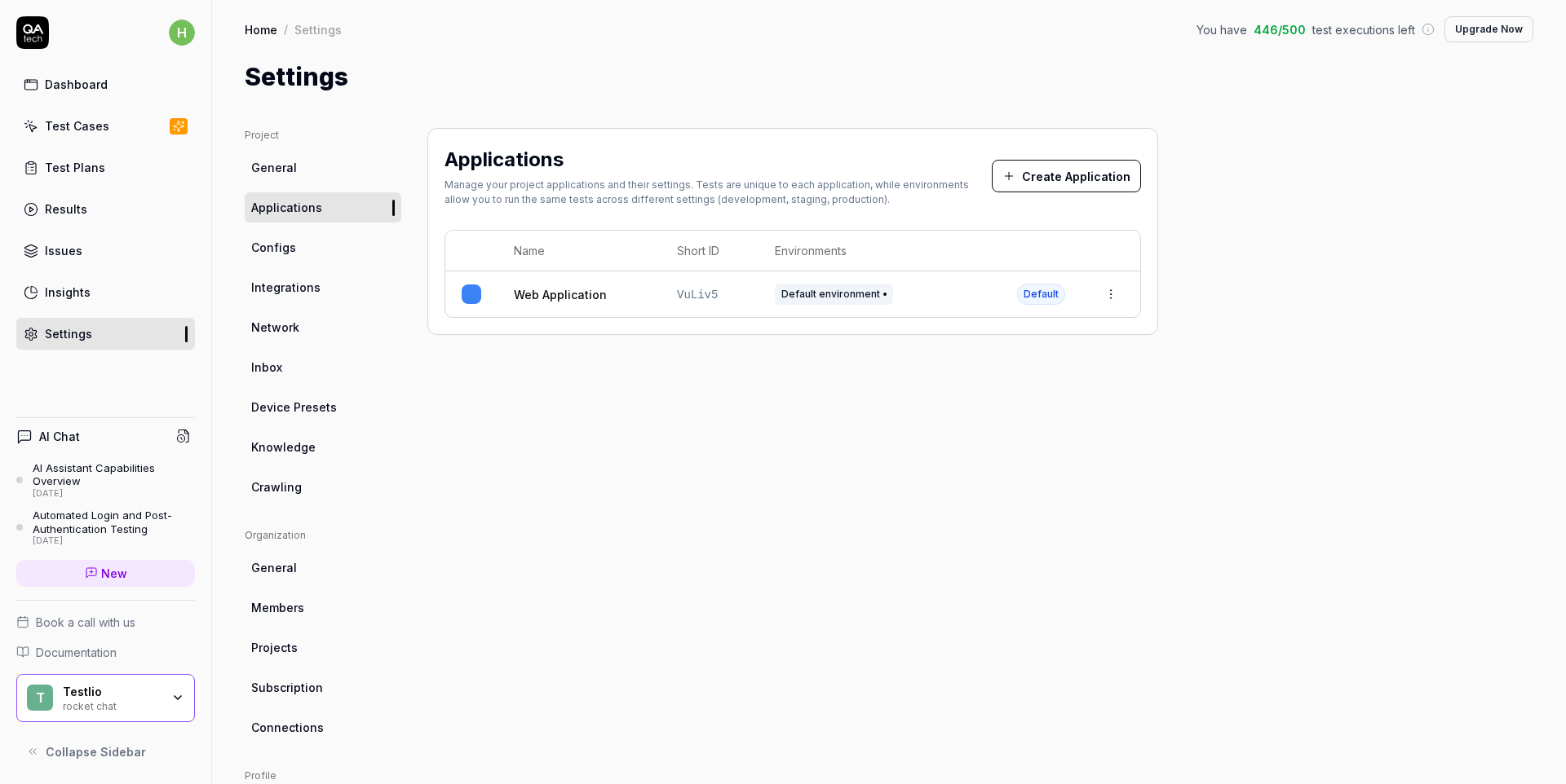
click at [261, 255] on span "Configs" at bounding box center [273, 248] width 45 height 17
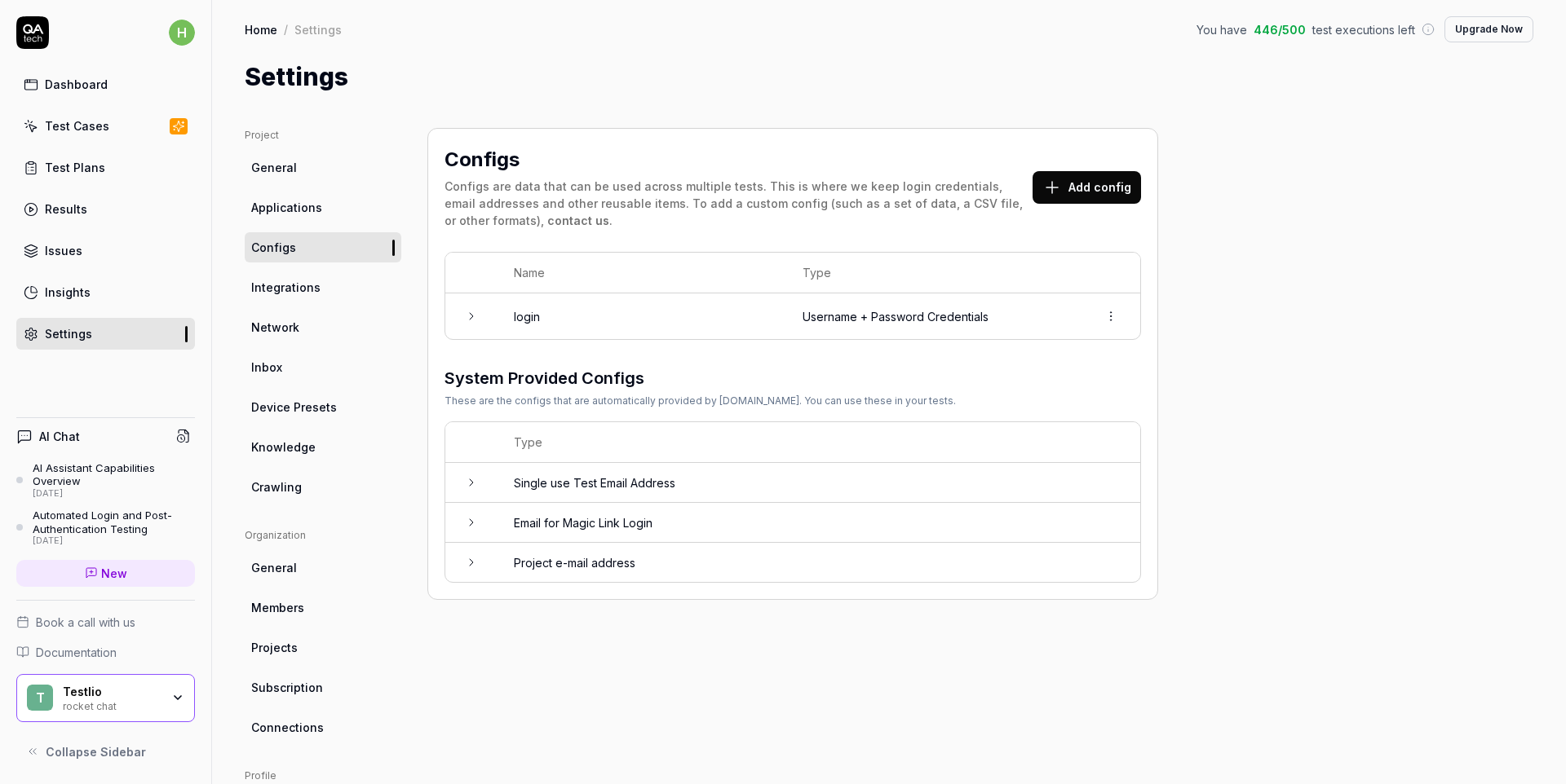
click at [469, 317] on icon at bounding box center [471, 316] width 13 height 13
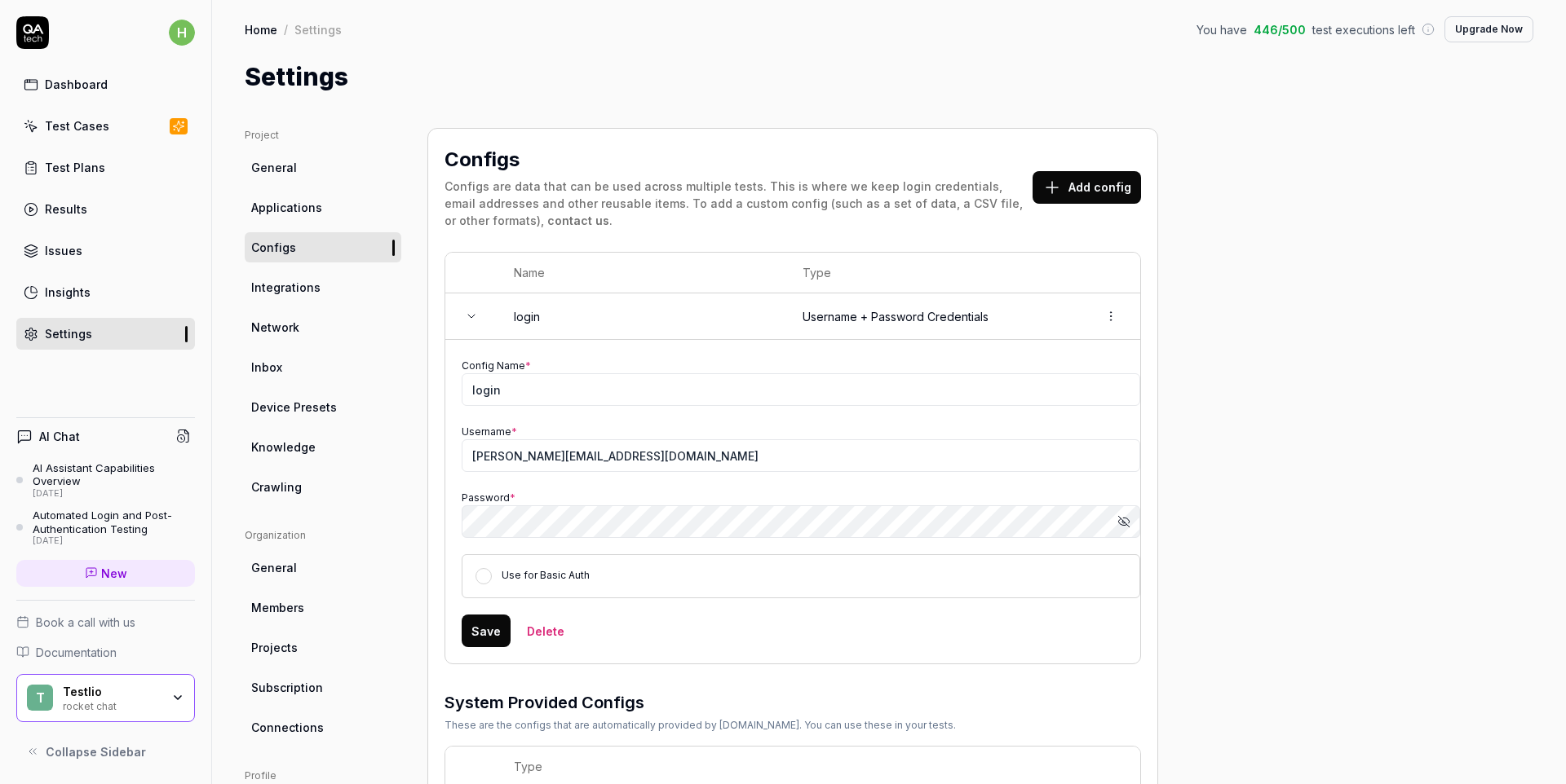
click at [468, 317] on icon at bounding box center [471, 316] width 13 height 13
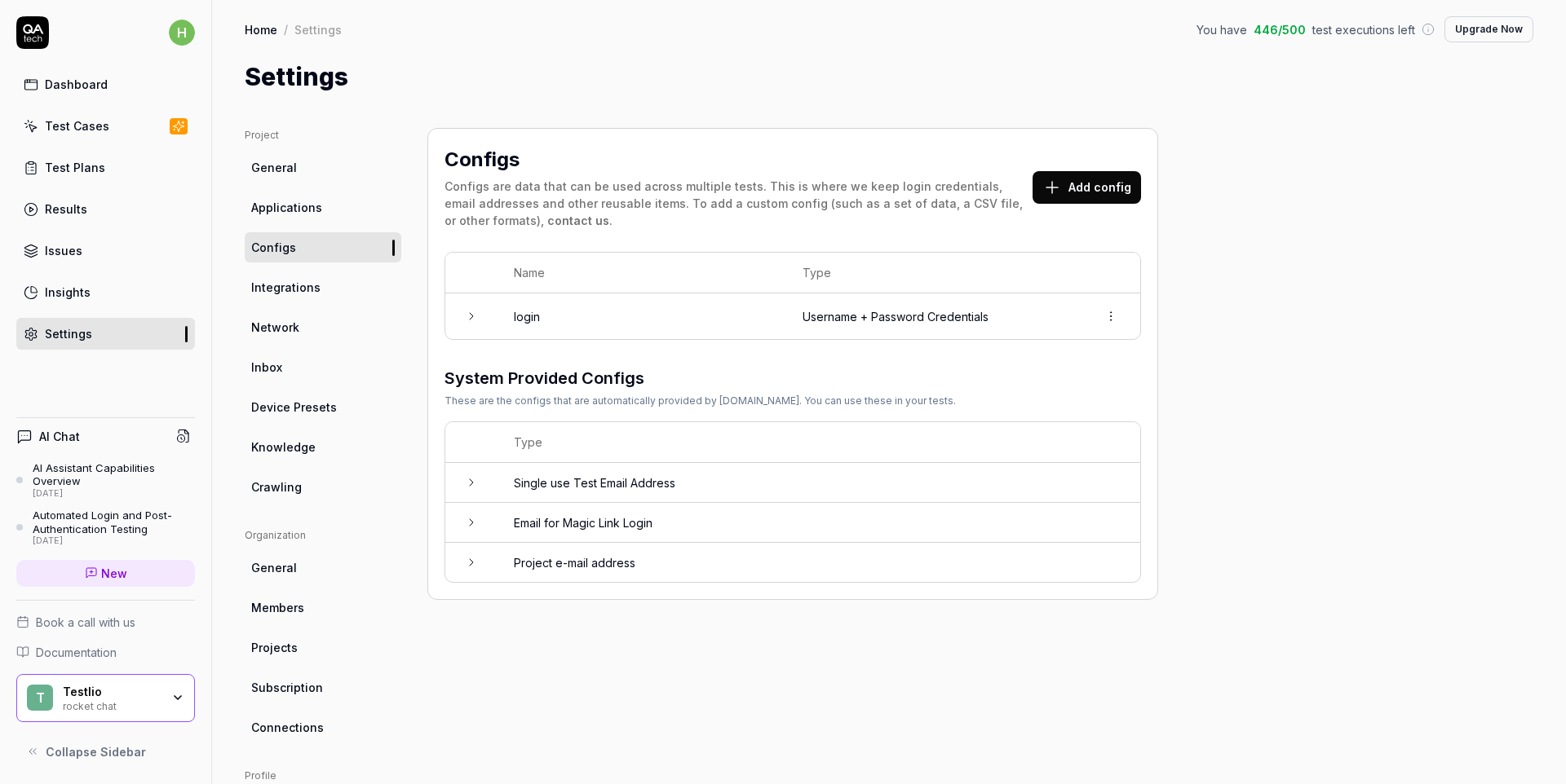
click at [292, 294] on span "Integrations" at bounding box center [286, 287] width 70 height 17
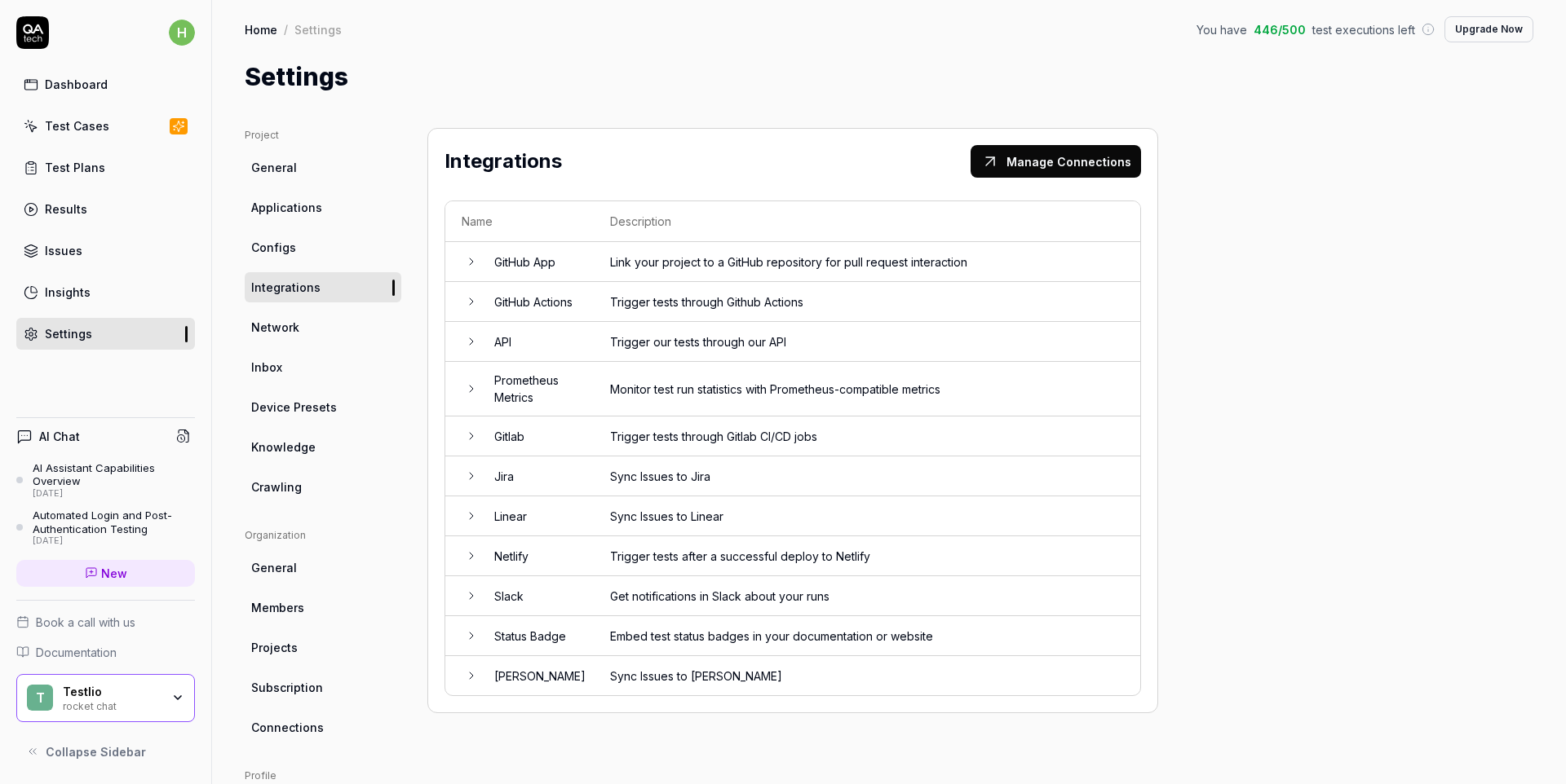
click at [263, 327] on span "Network" at bounding box center [275, 327] width 48 height 17
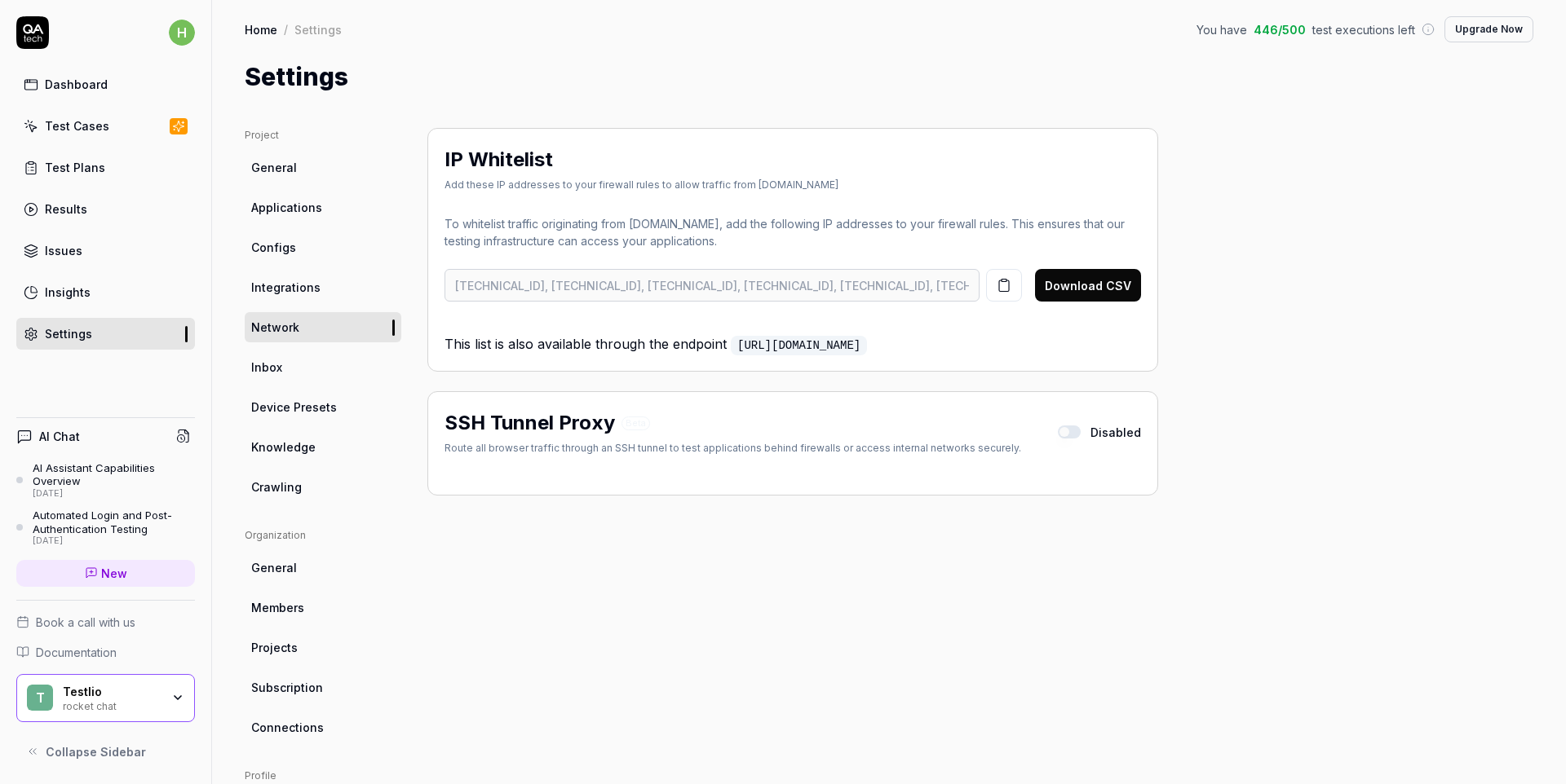
click at [269, 374] on span "Inbox" at bounding box center [266, 368] width 31 height 17
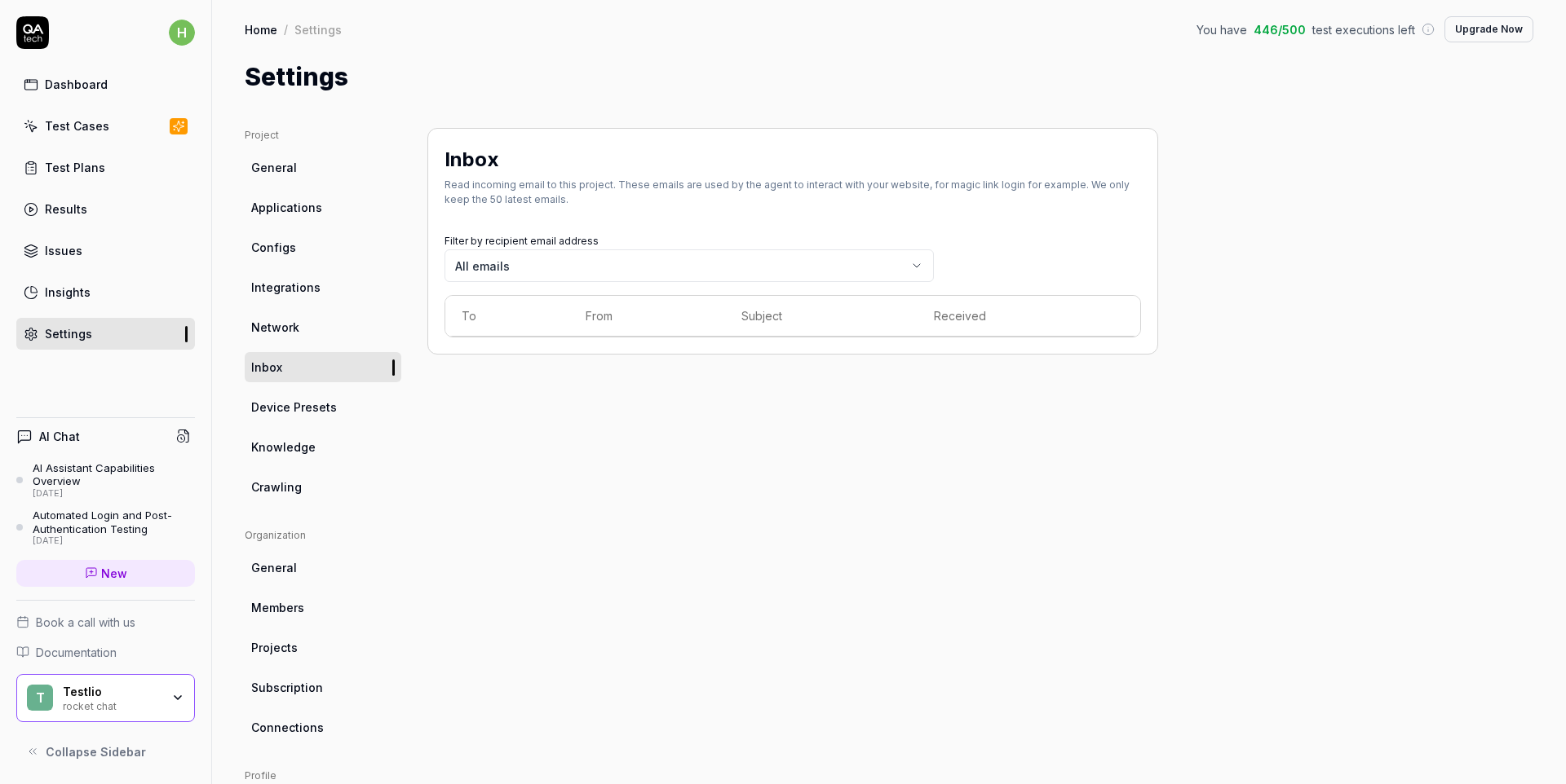
click at [285, 408] on span "Device Presets" at bounding box center [293, 407] width 85 height 17
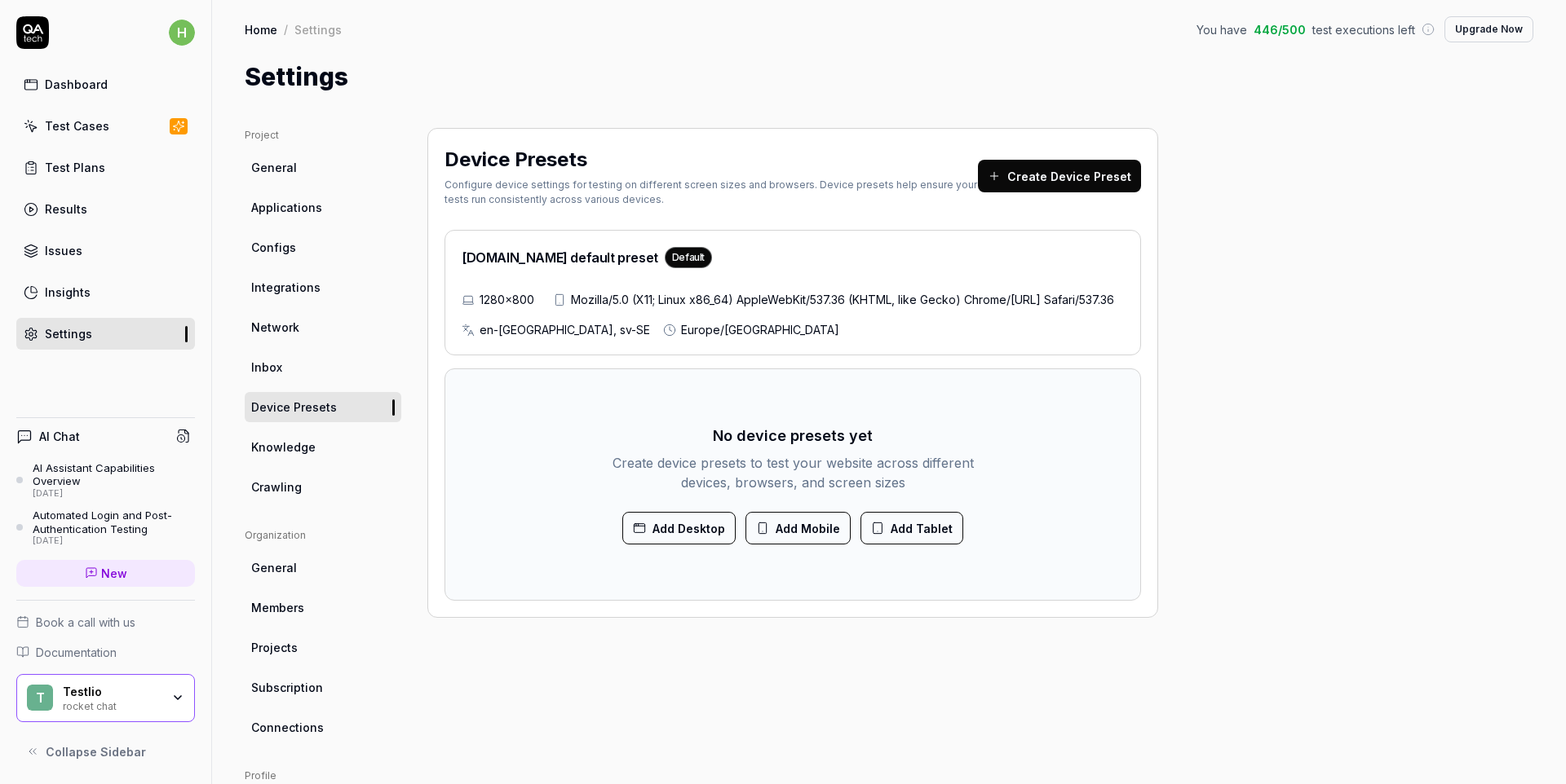
click at [288, 445] on span "Knowledge" at bounding box center [283, 447] width 65 height 17
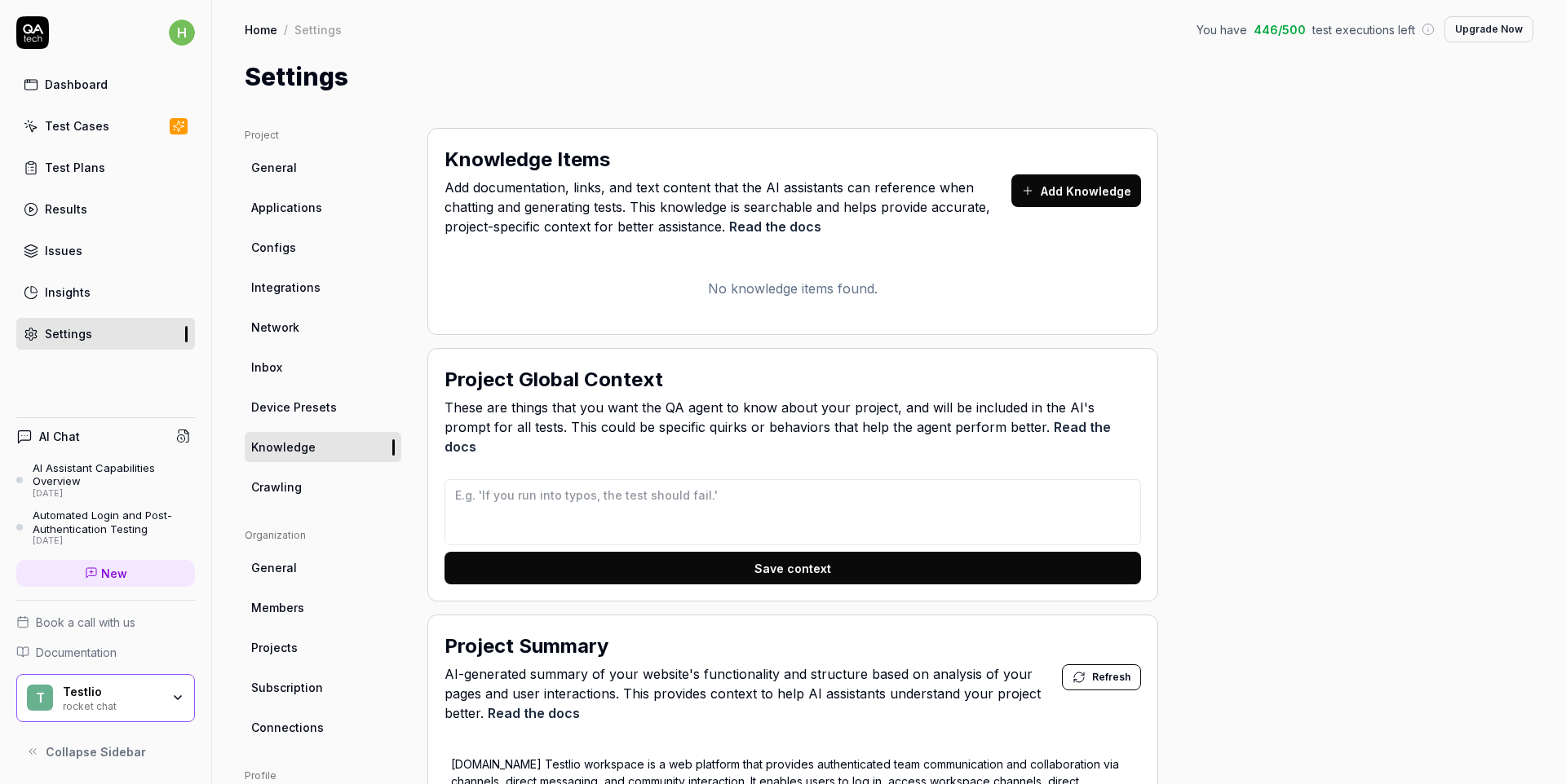
click at [289, 488] on span "Crawling" at bounding box center [276, 487] width 50 height 17
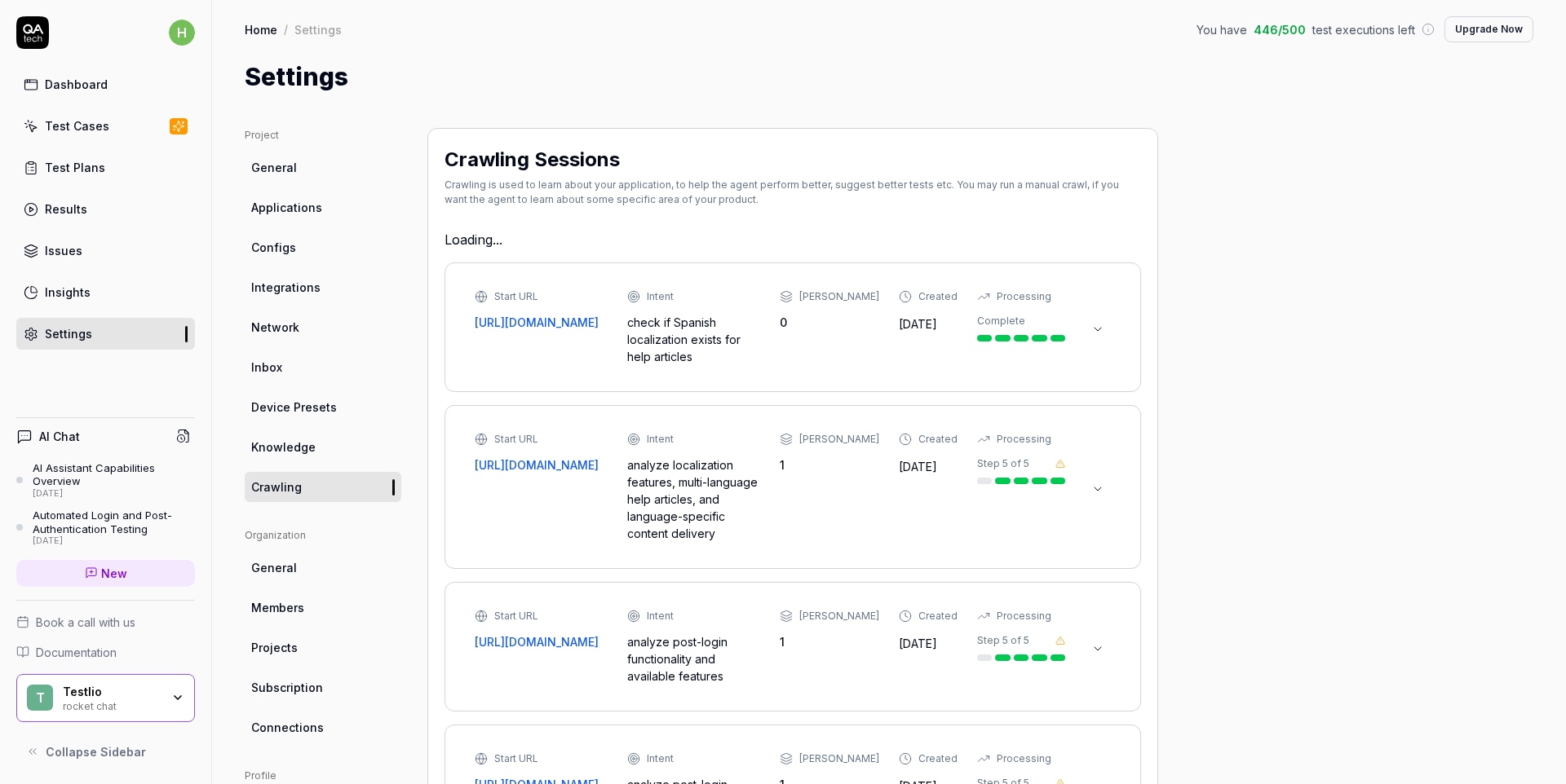
type textarea "*"
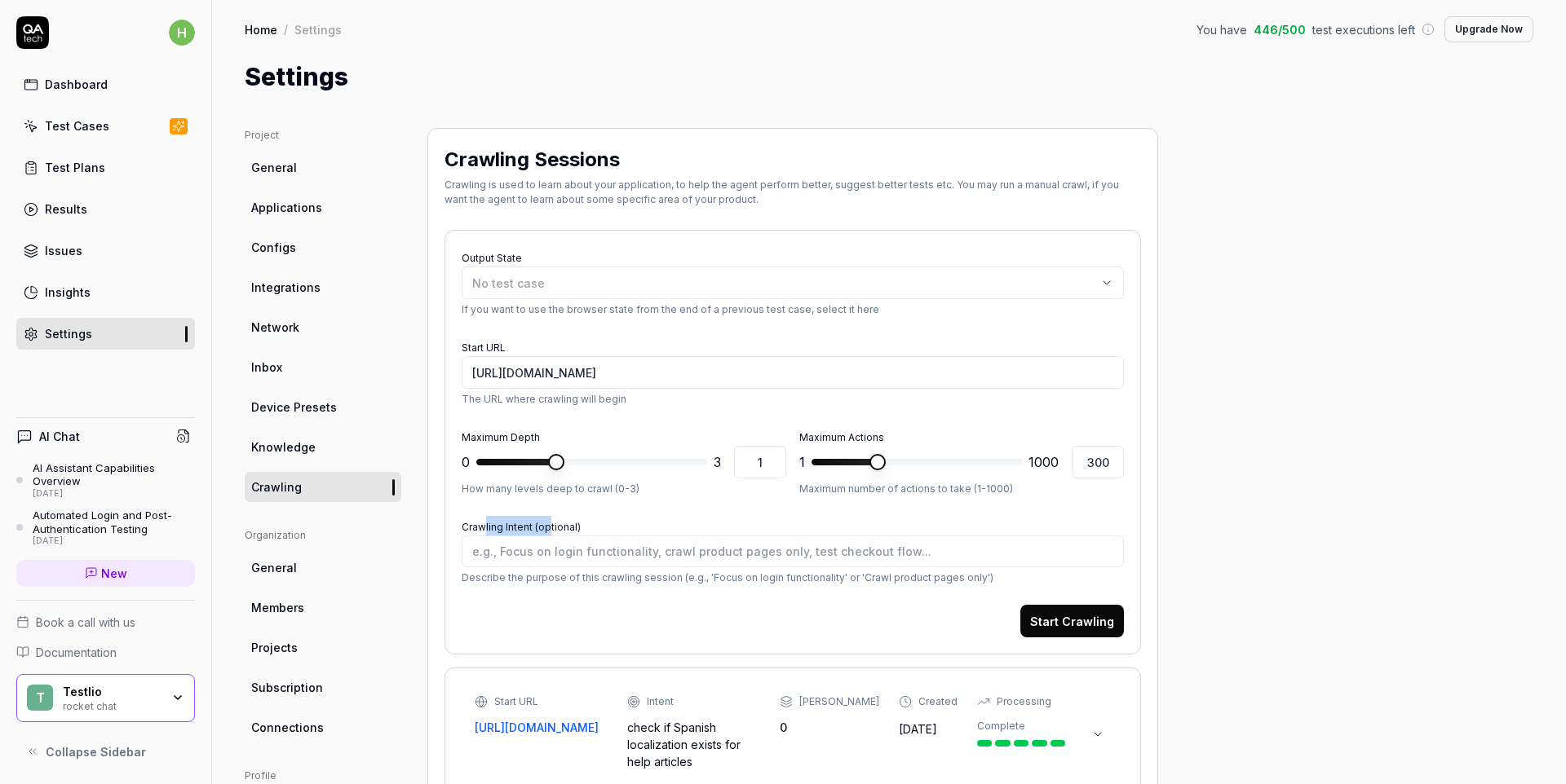
drag, startPoint x: 494, startPoint y: 525, endPoint x: 550, endPoint y: 529, distance: 56.1
click at [550, 529] on label "Crawling Intent (optional)" at bounding box center [521, 527] width 119 height 13
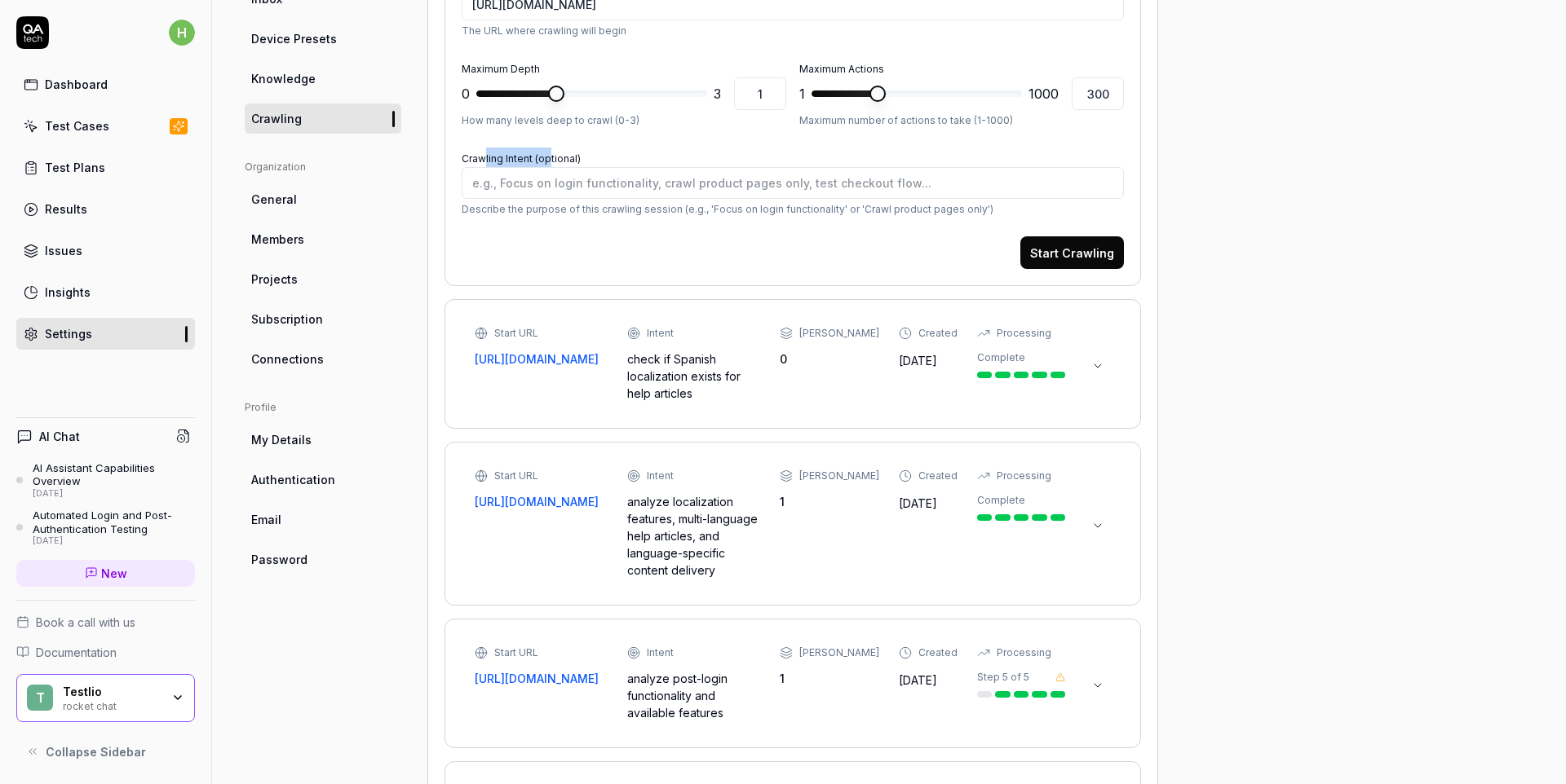
scroll to position [339, 0]
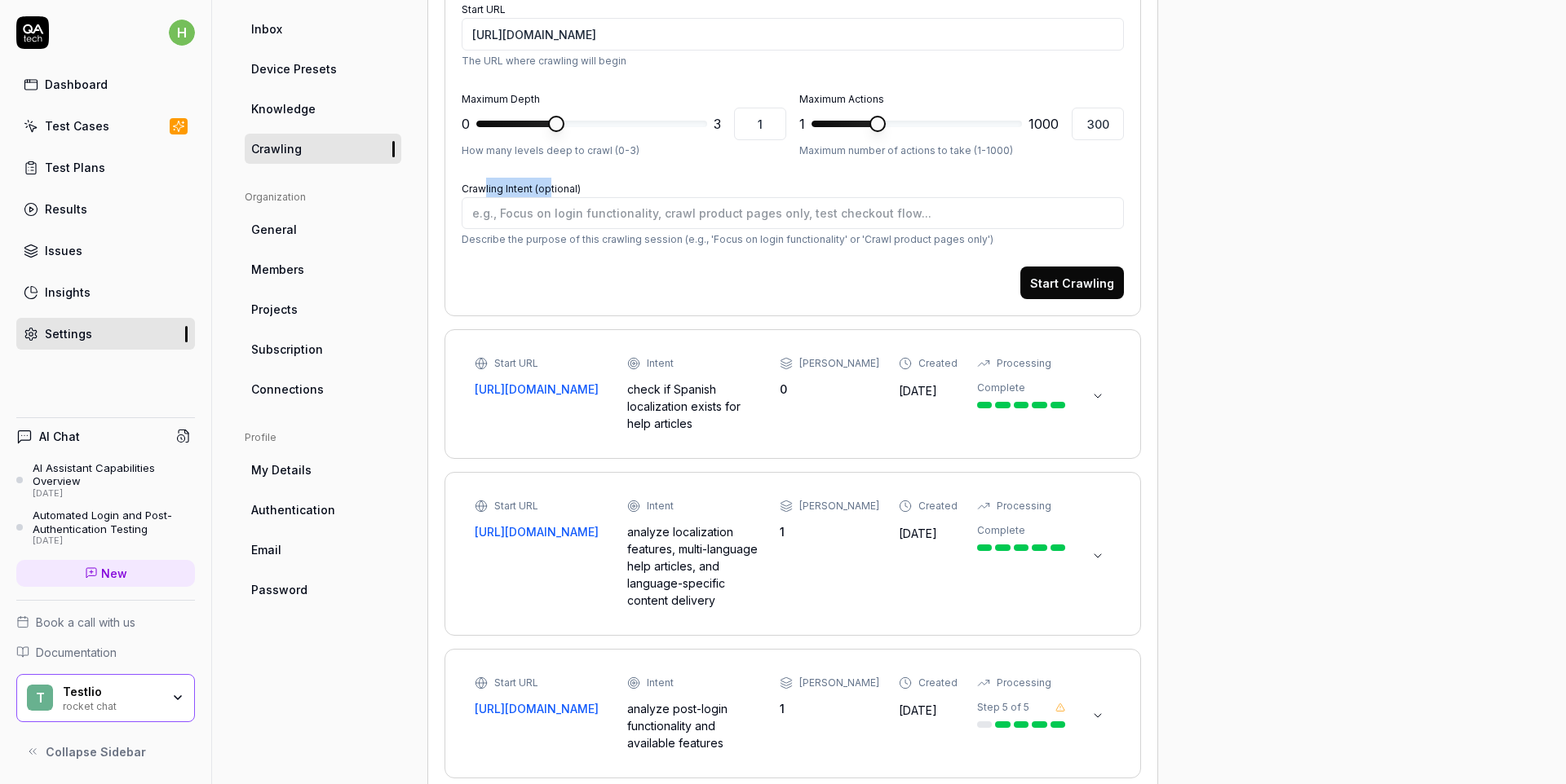
click at [246, 222] on link "General" at bounding box center [323, 229] width 157 height 30
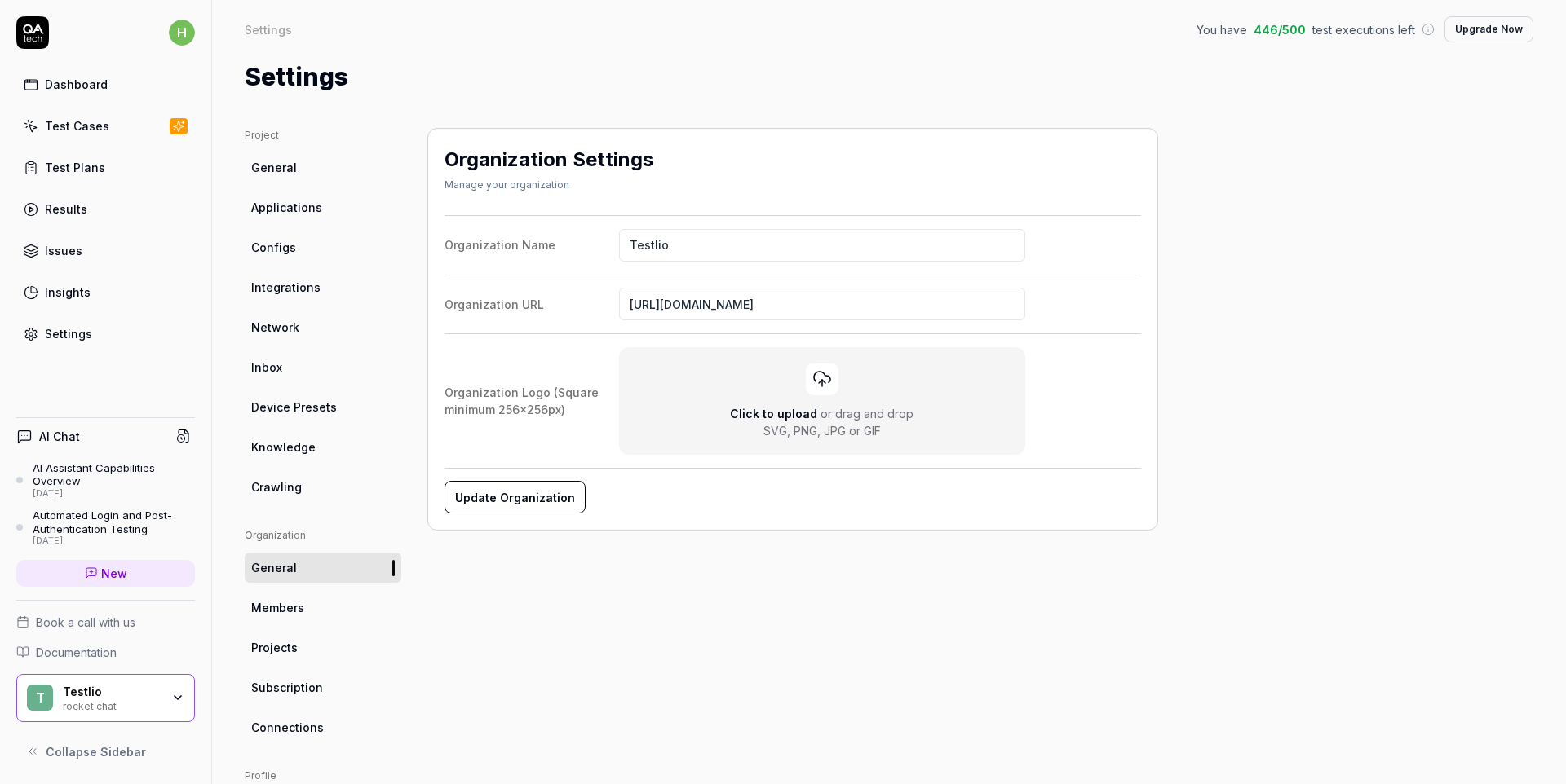
click at [102, 129] on div "Test Cases" at bounding box center [77, 126] width 65 height 17
